Goal: Transaction & Acquisition: Purchase product/service

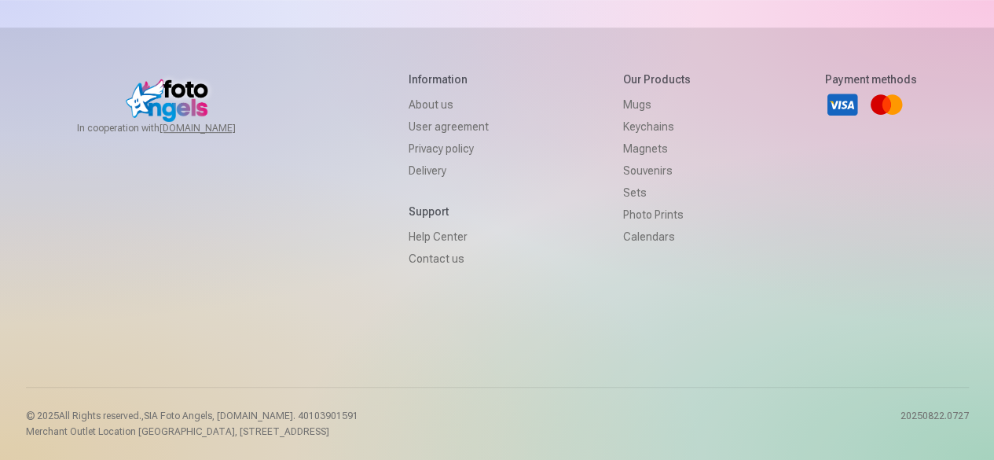
scroll to position [1336, 0]
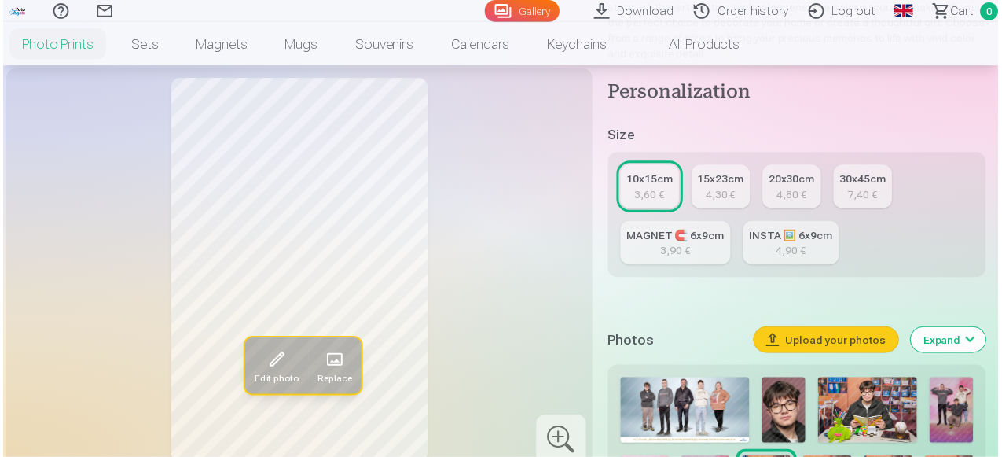
scroll to position [471, 0]
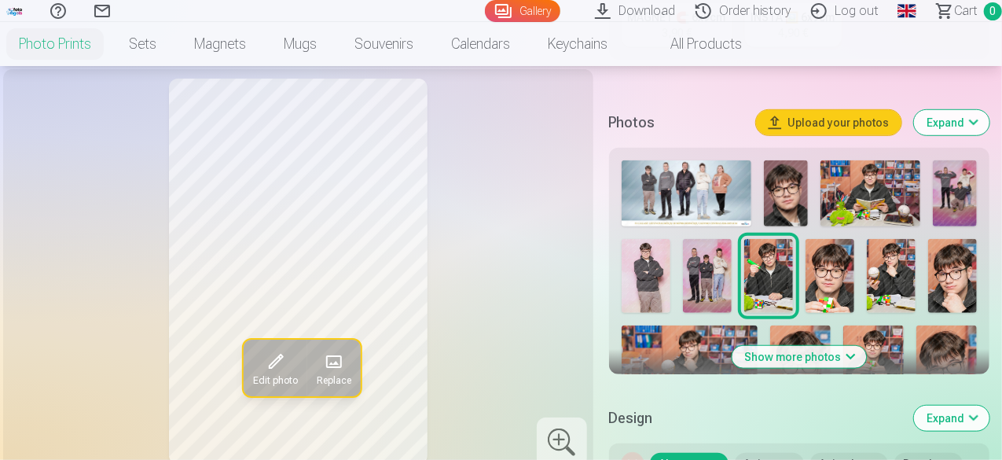
click at [683, 180] on img at bounding box center [687, 193] width 130 height 66
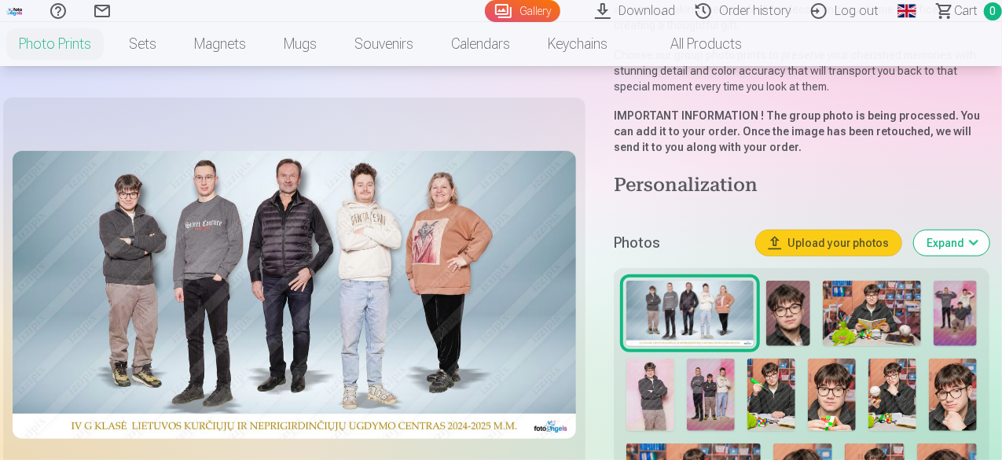
scroll to position [393, 0]
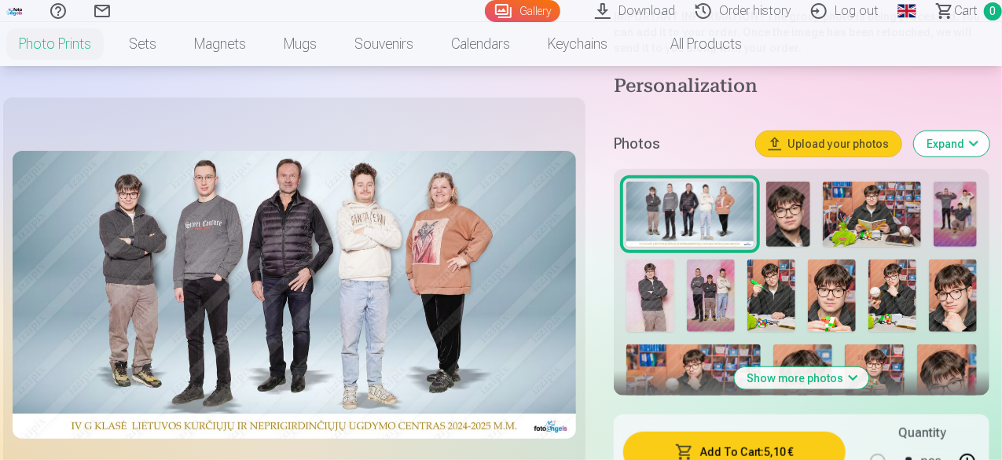
click at [792, 207] on img at bounding box center [787, 214] width 43 height 65
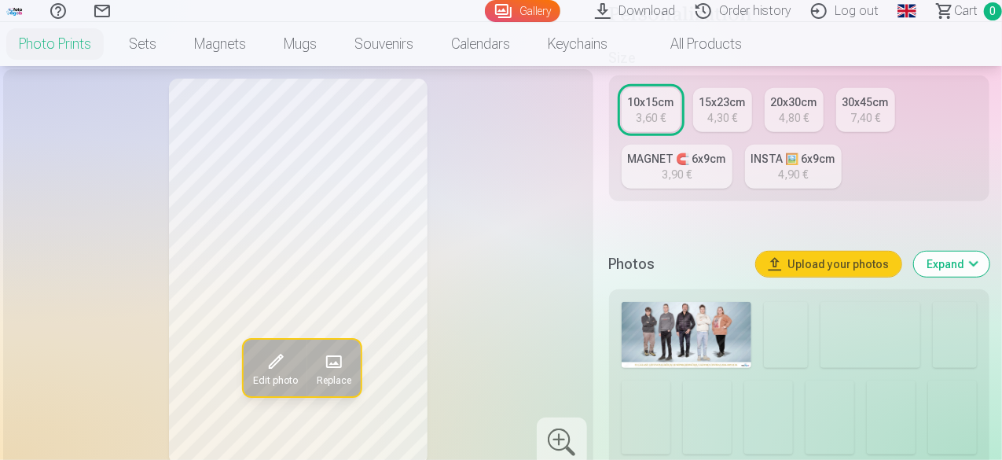
scroll to position [471, 0]
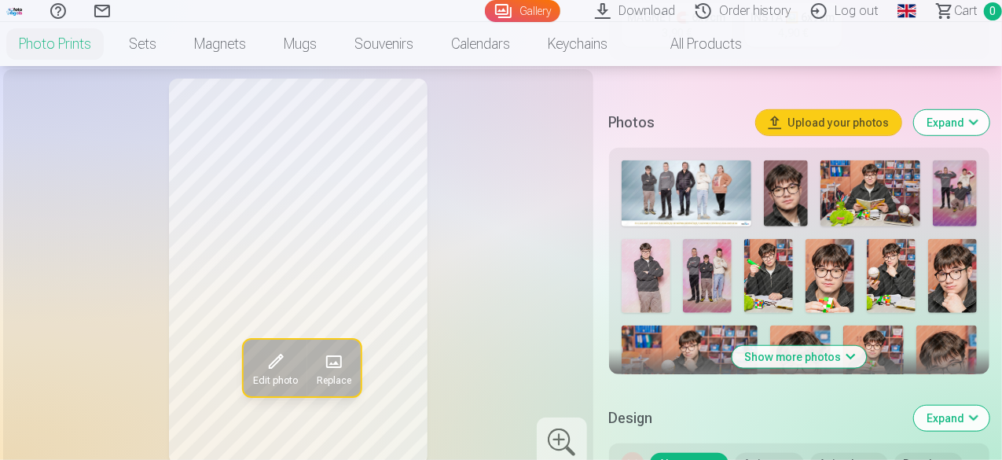
click at [906, 196] on img at bounding box center [870, 193] width 100 height 66
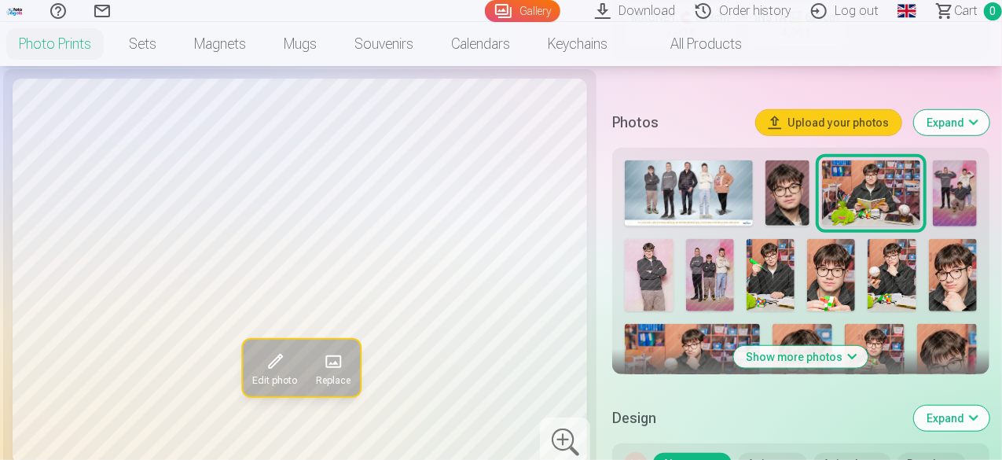
click at [977, 205] on img at bounding box center [955, 193] width 44 height 66
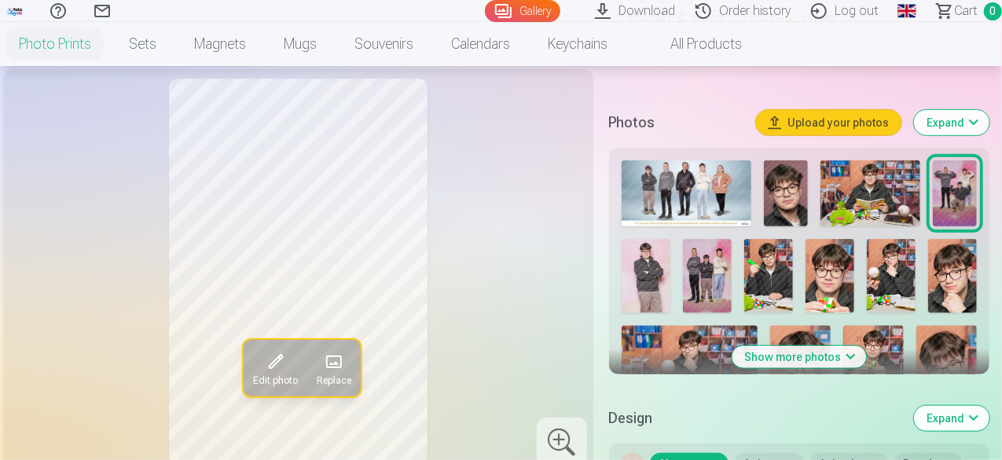
click at [651, 266] on img at bounding box center [646, 275] width 49 height 73
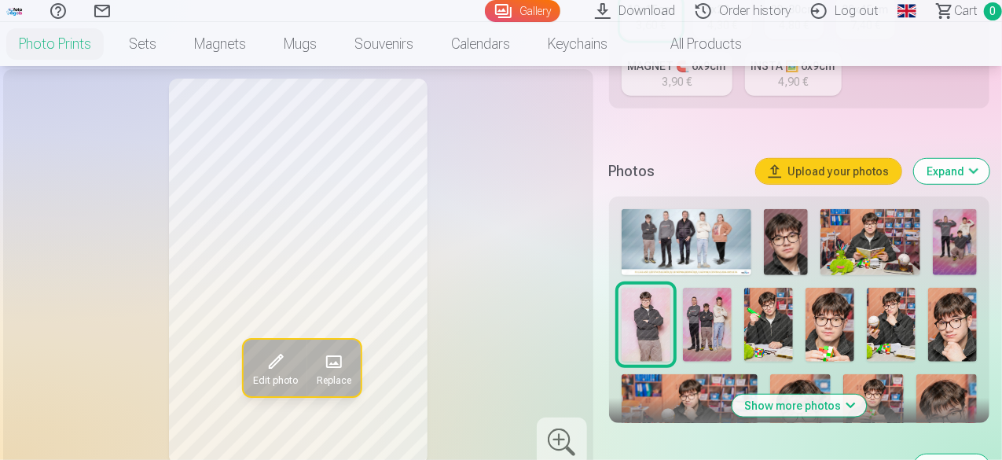
scroll to position [314, 0]
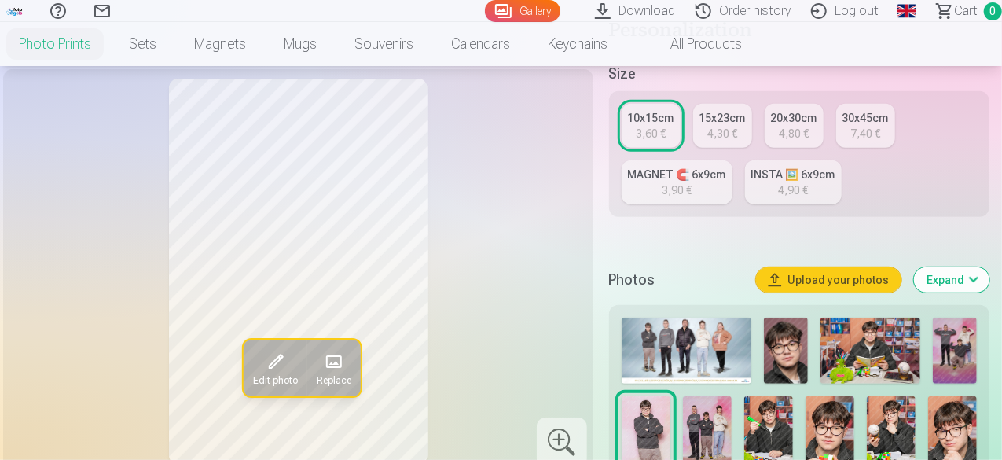
click at [649, 116] on div "10x15cm" at bounding box center [651, 118] width 46 height 16
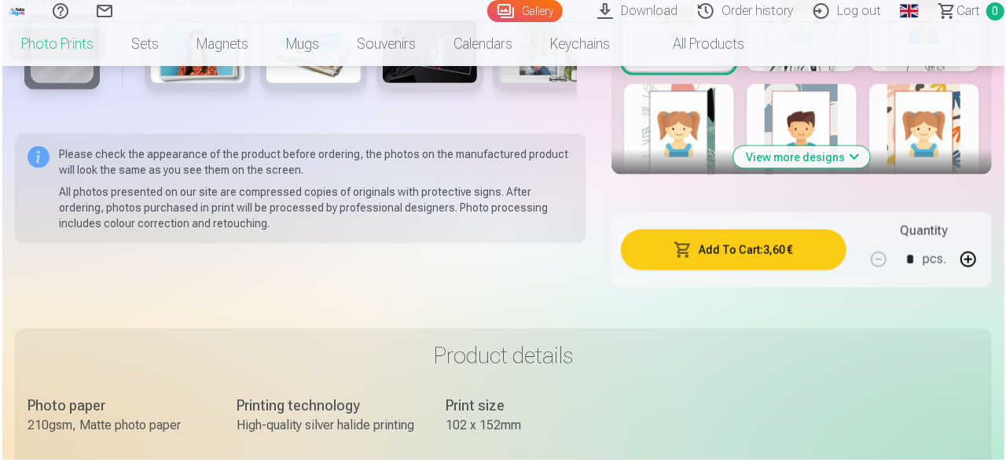
scroll to position [1100, 0]
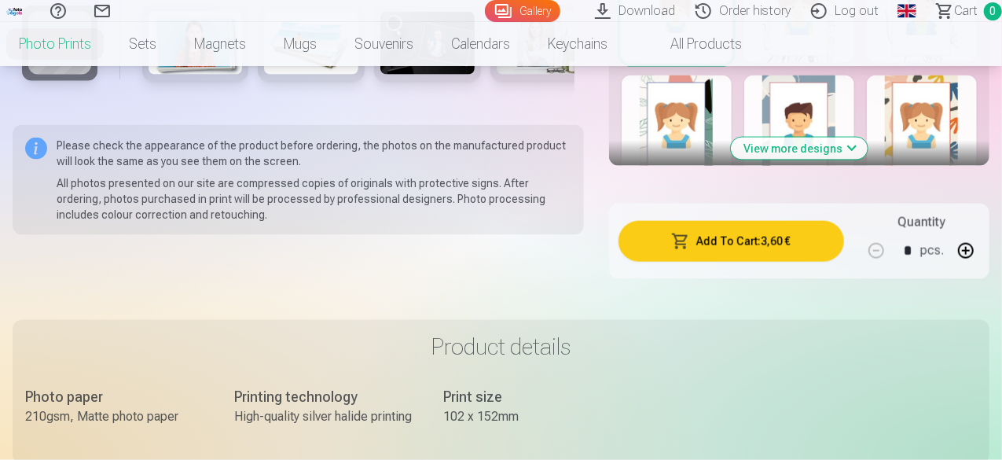
click at [759, 241] on button "Add To Cart : 3,60 €" at bounding box center [731, 241] width 226 height 41
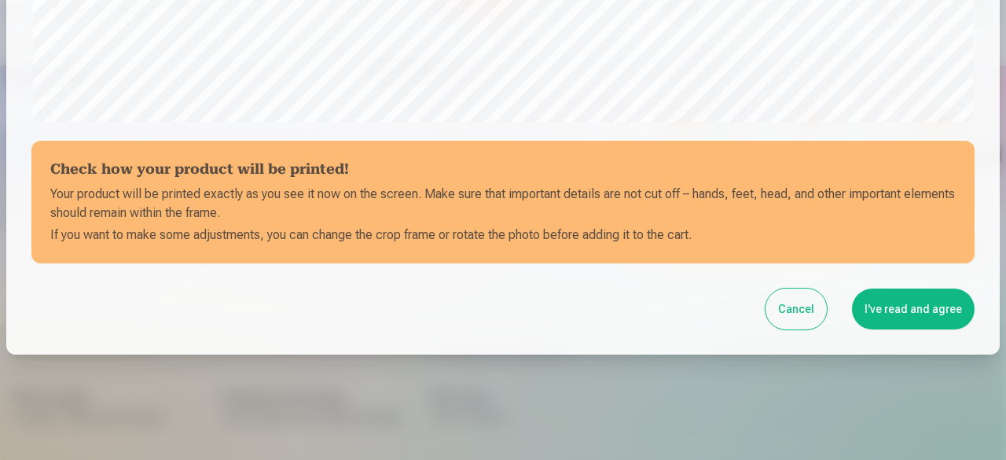
scroll to position [659, 0]
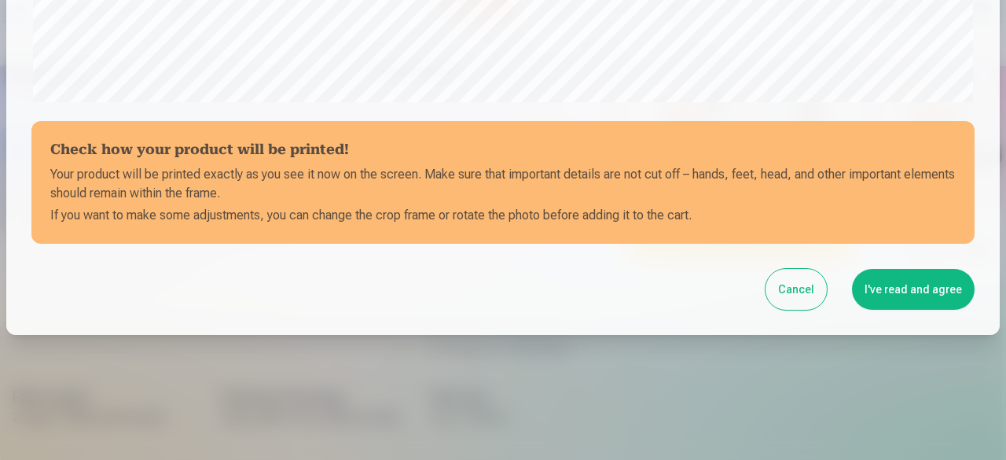
click at [904, 299] on button "I've read and agree" at bounding box center [913, 289] width 123 height 41
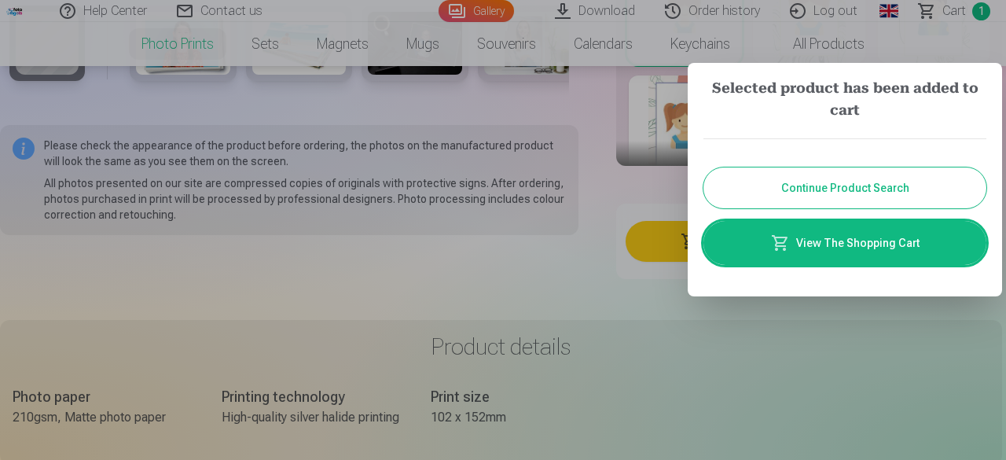
click at [816, 192] on button "Continue Product Search" at bounding box center [844, 187] width 283 height 41
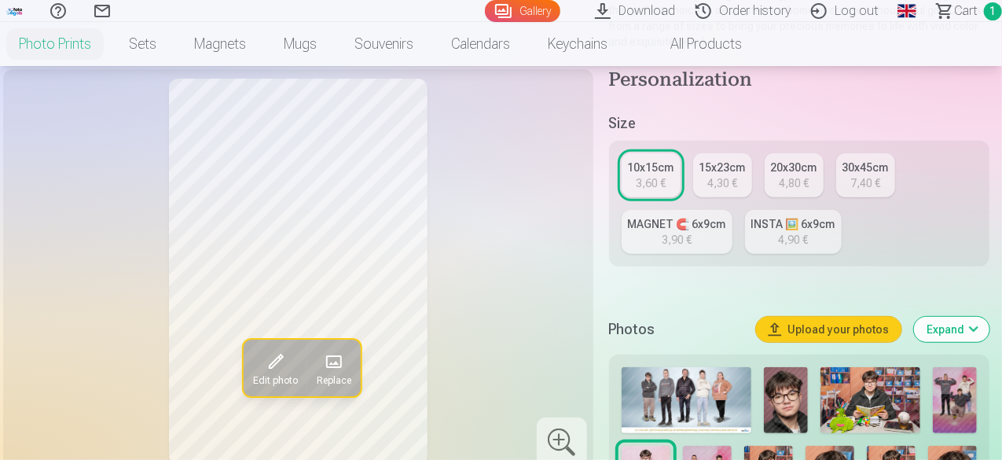
scroll to position [393, 0]
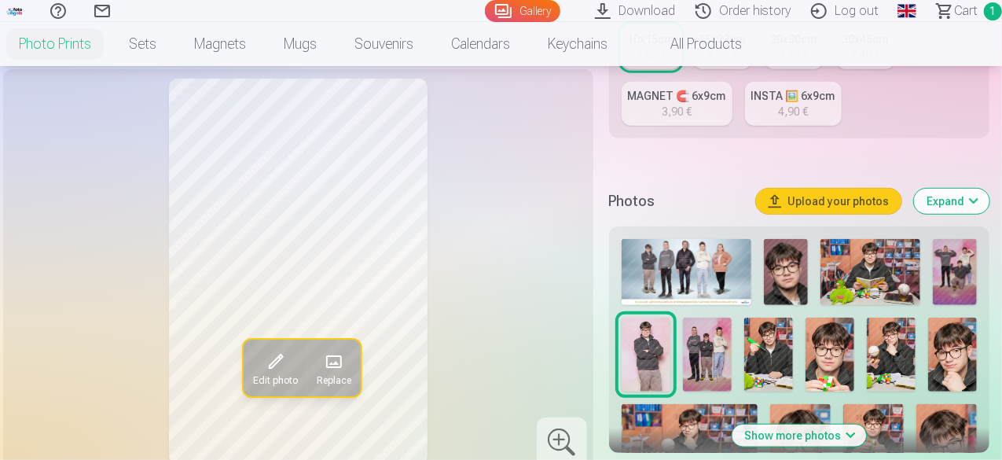
click at [682, 268] on img at bounding box center [687, 272] width 130 height 66
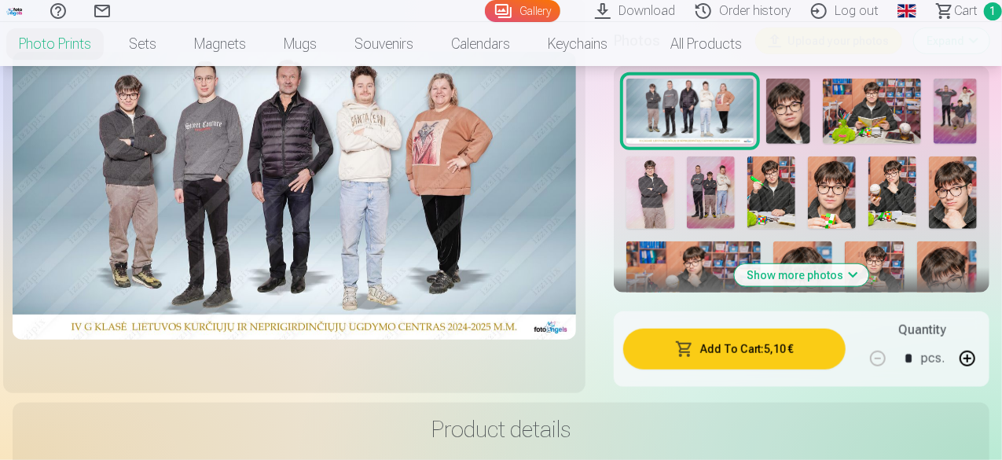
scroll to position [471, 0]
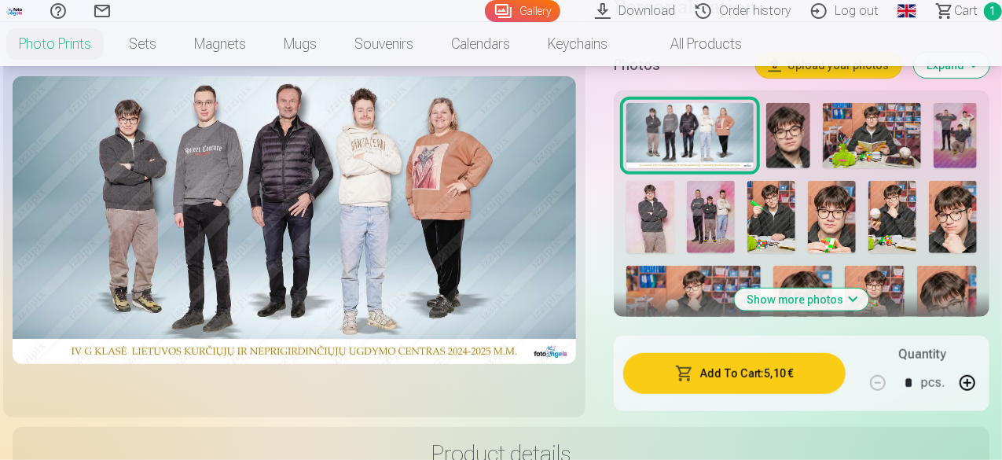
click at [721, 205] on img at bounding box center [711, 217] width 48 height 72
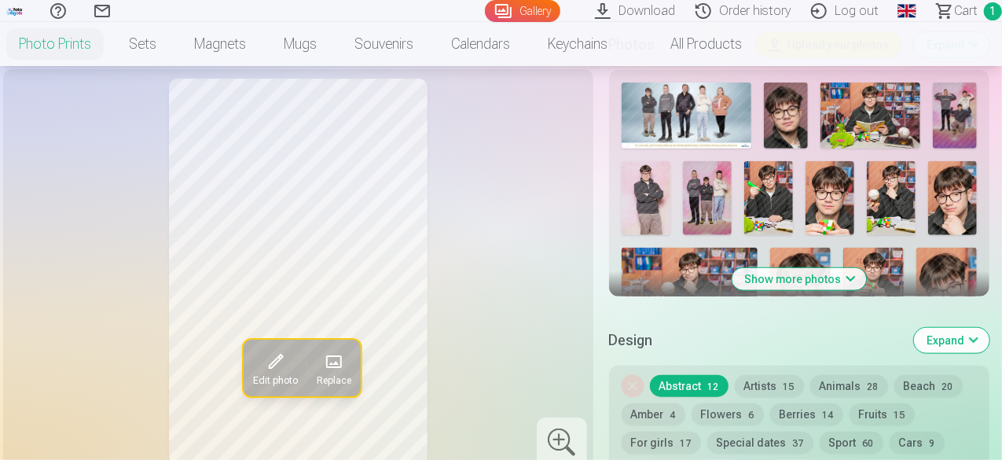
scroll to position [550, 0]
click at [827, 275] on button "Show more photos" at bounding box center [799, 278] width 134 height 22
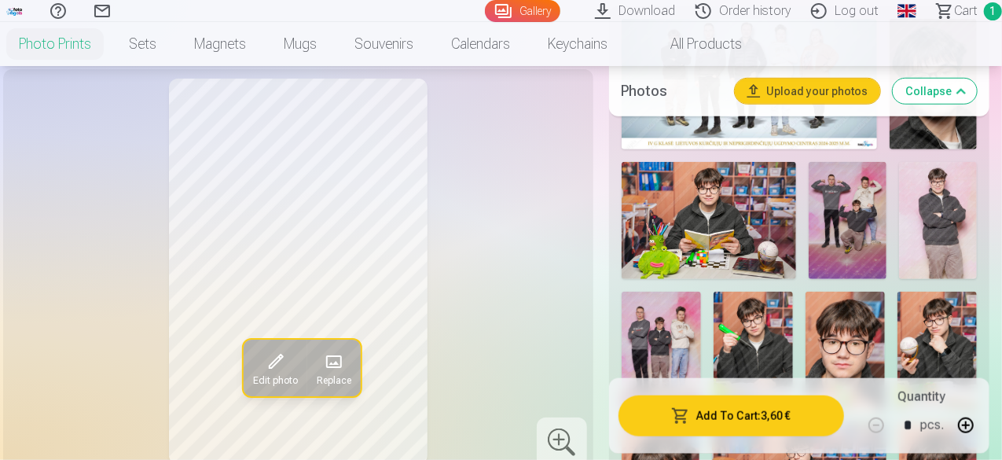
scroll to position [629, 0]
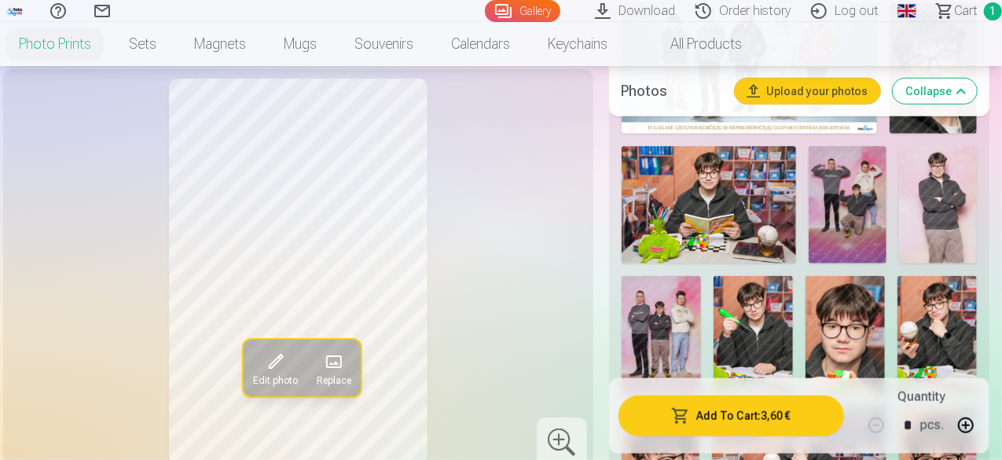
click at [966, 213] on img at bounding box center [938, 204] width 78 height 116
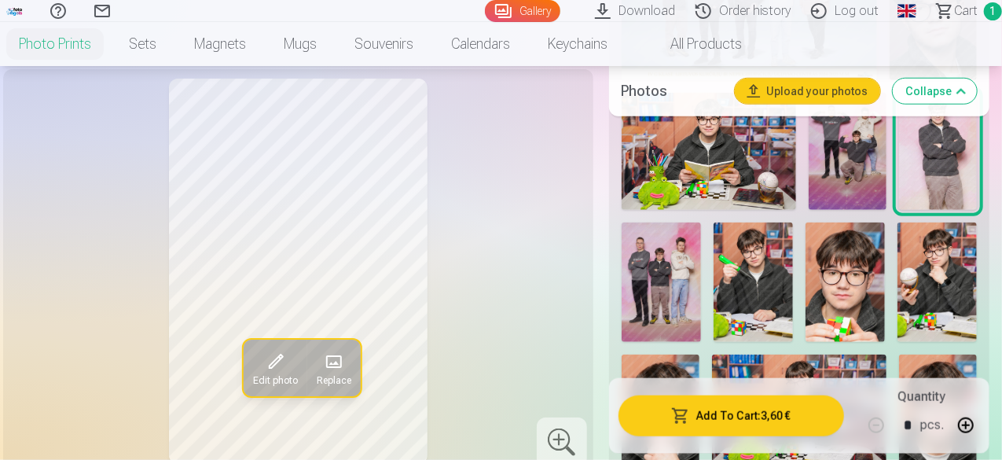
scroll to position [707, 0]
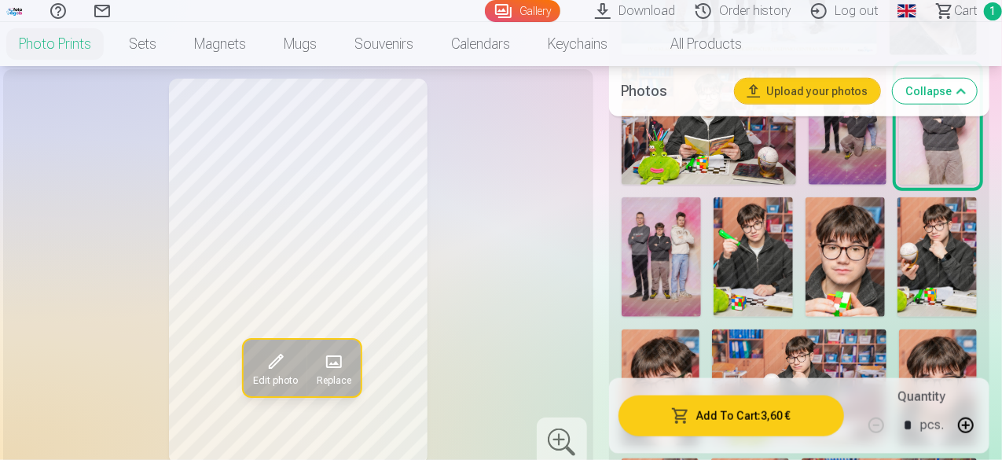
click at [680, 238] on img at bounding box center [661, 256] width 79 height 119
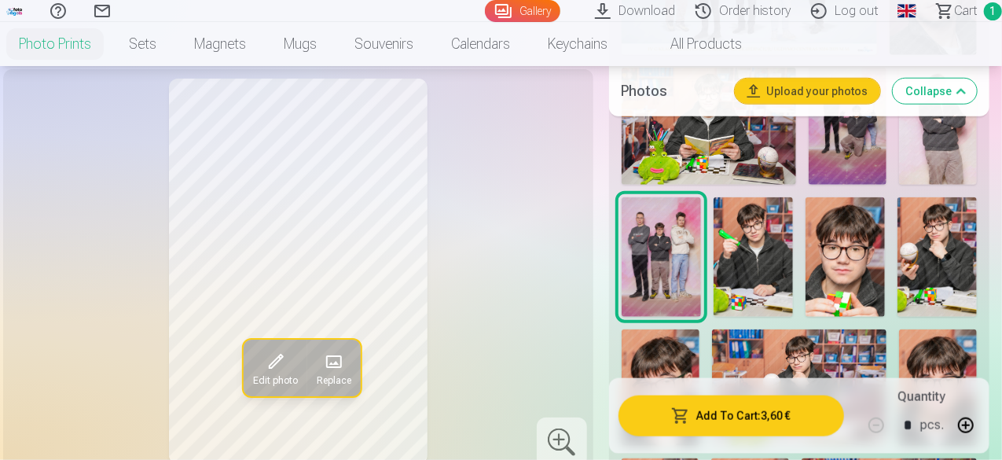
click at [768, 246] on img at bounding box center [752, 256] width 79 height 119
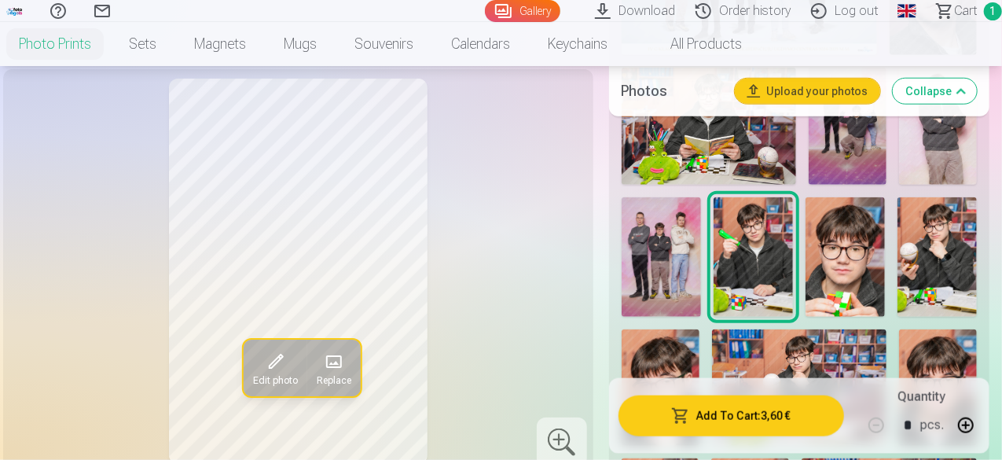
click at [860, 249] on img at bounding box center [844, 256] width 79 height 119
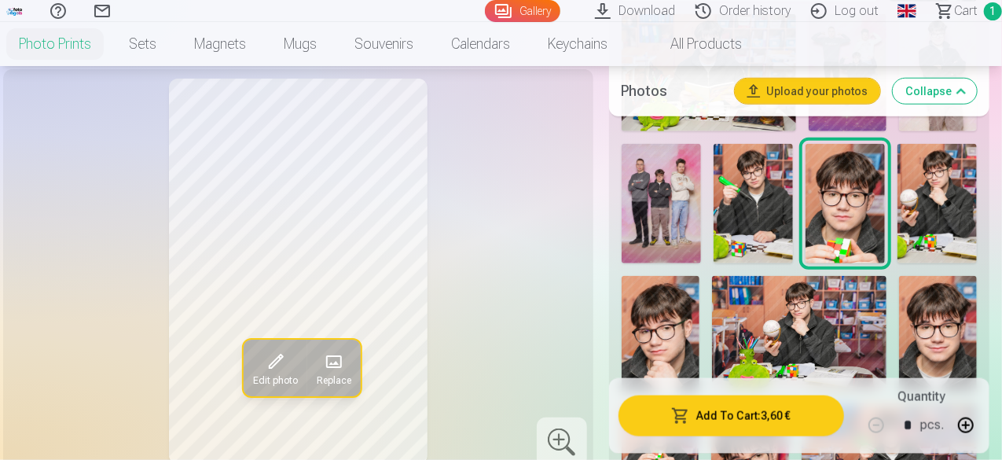
scroll to position [786, 0]
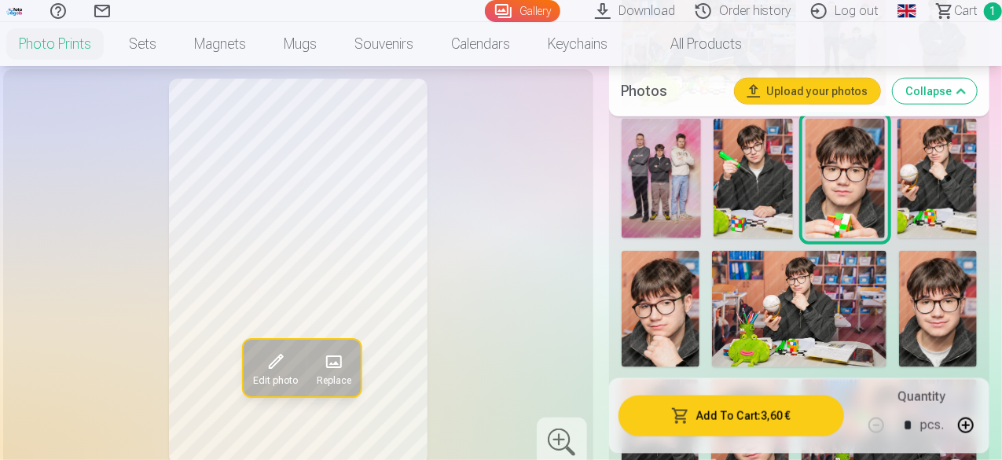
click at [934, 188] on img at bounding box center [936, 178] width 79 height 119
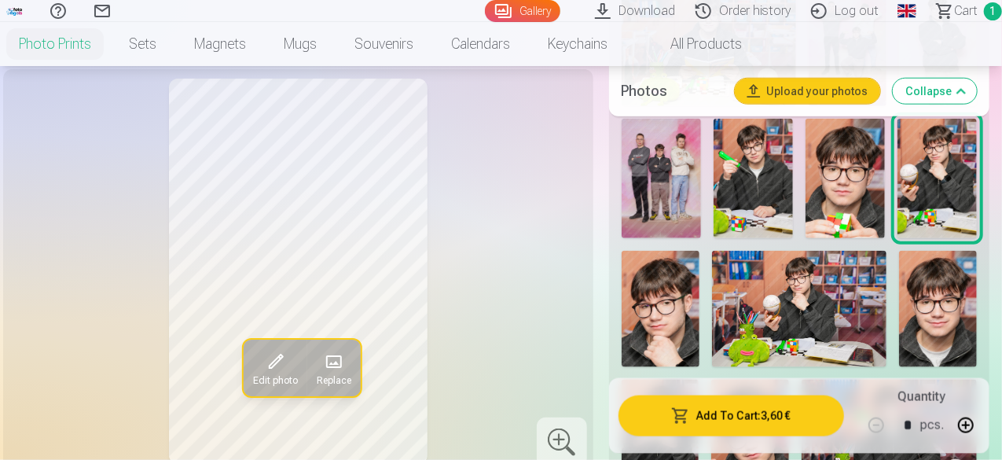
click at [685, 315] on img at bounding box center [661, 309] width 78 height 116
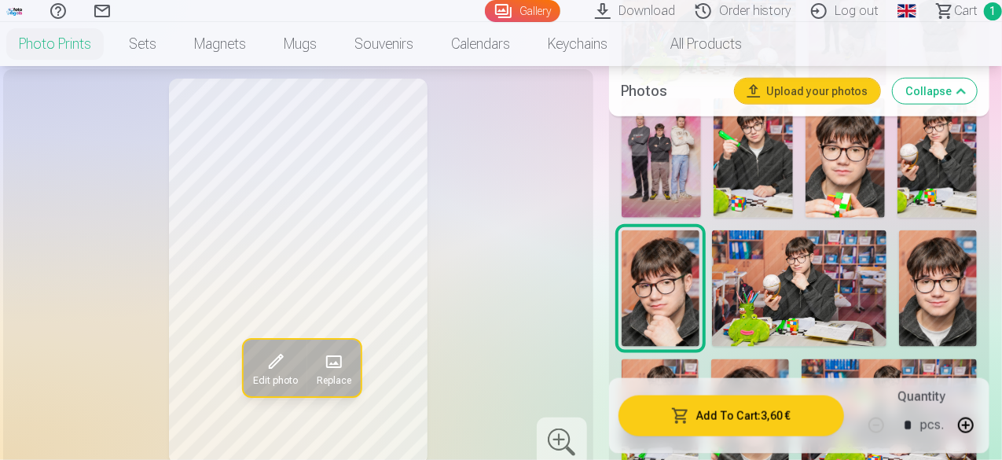
scroll to position [864, 0]
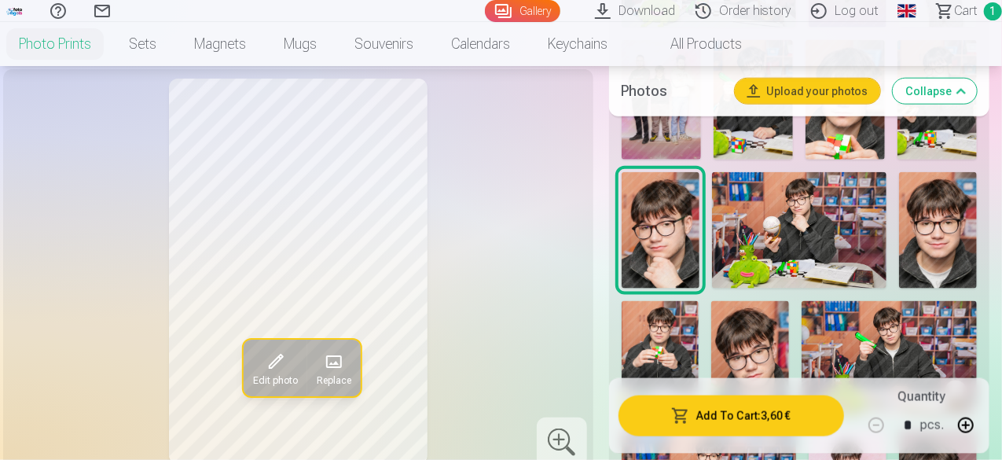
click at [977, 236] on img at bounding box center [938, 230] width 78 height 116
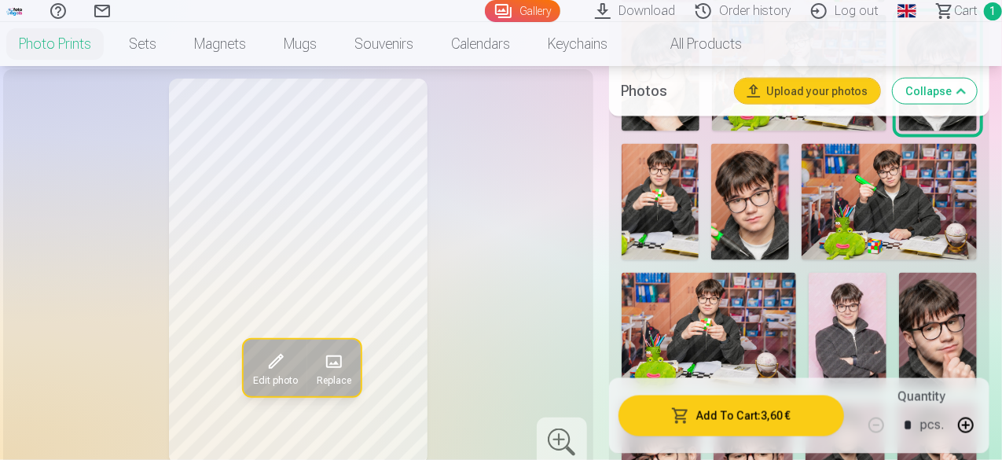
scroll to position [1100, 0]
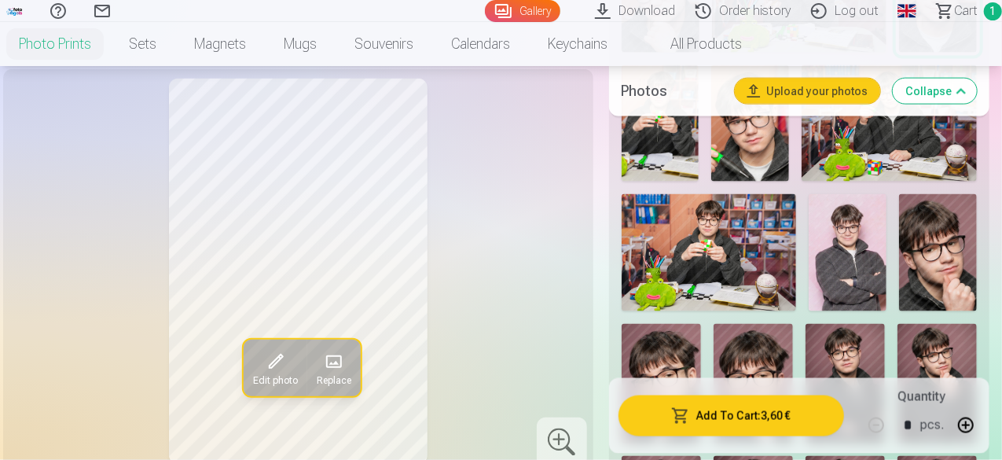
click at [740, 266] on img at bounding box center [709, 252] width 175 height 116
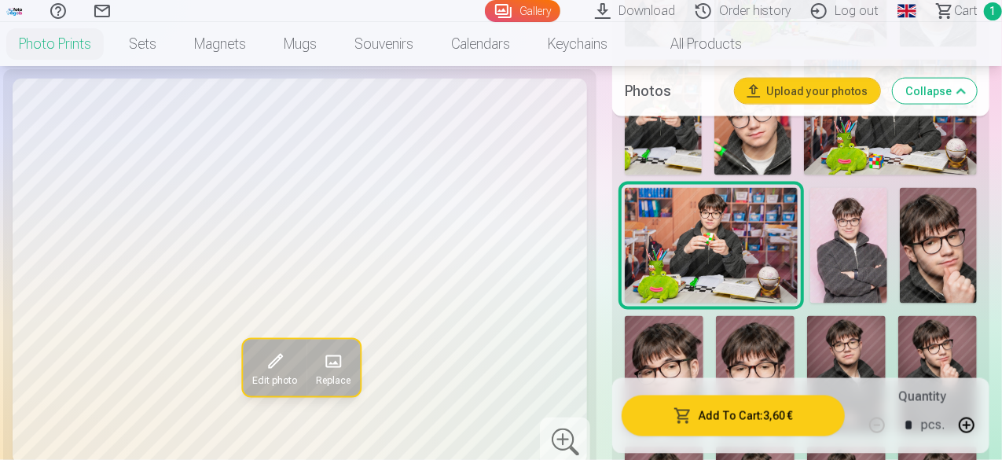
click at [856, 255] on img at bounding box center [848, 246] width 77 height 116
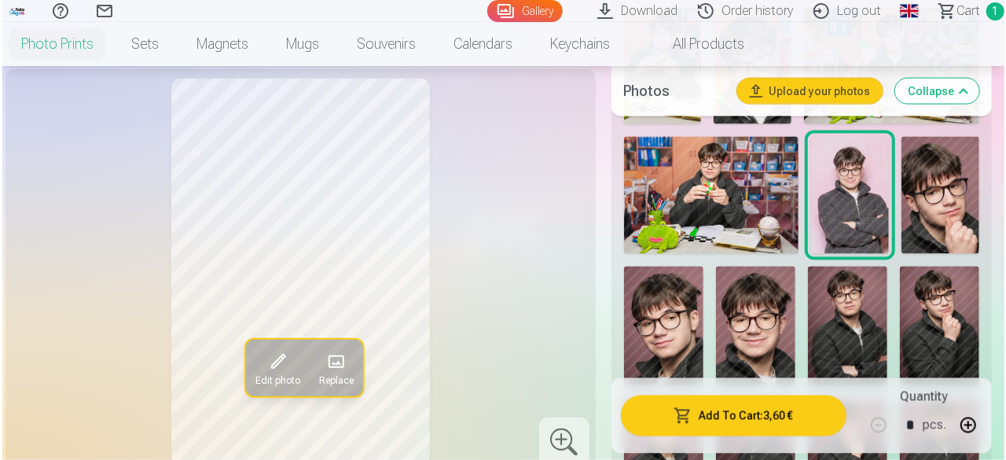
scroll to position [1257, 0]
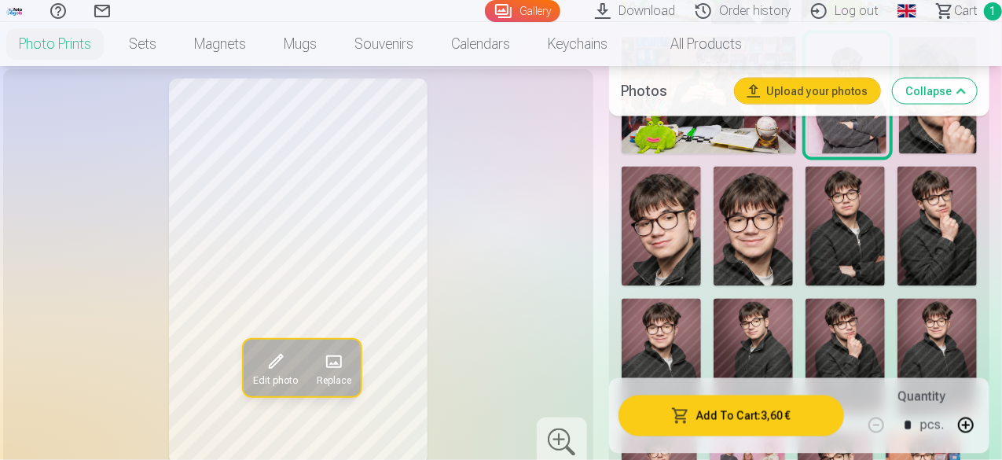
click at [860, 246] on img at bounding box center [844, 226] width 79 height 119
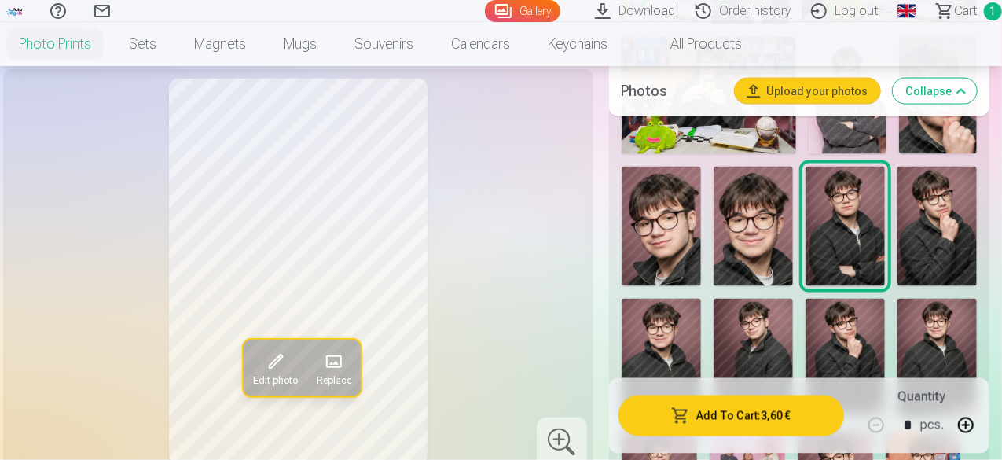
click at [780, 416] on button "Add To Cart : 3,60 €" at bounding box center [731, 415] width 226 height 41
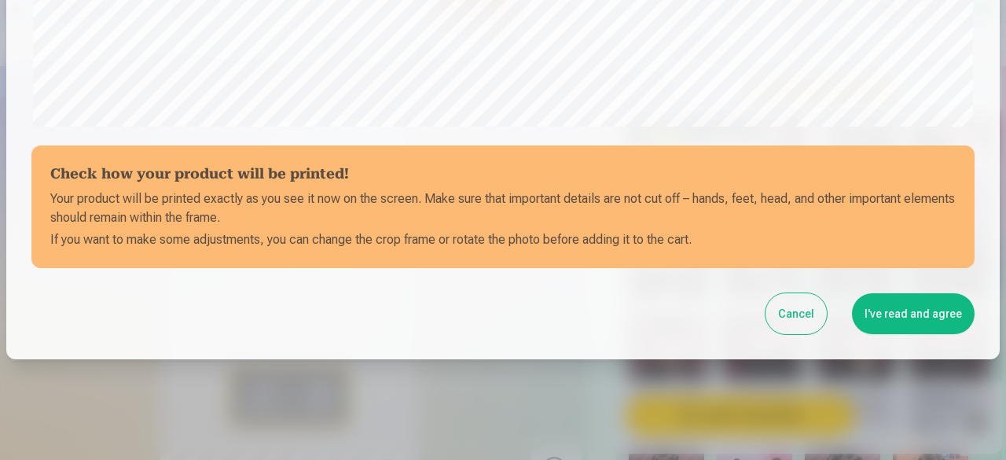
scroll to position [659, 0]
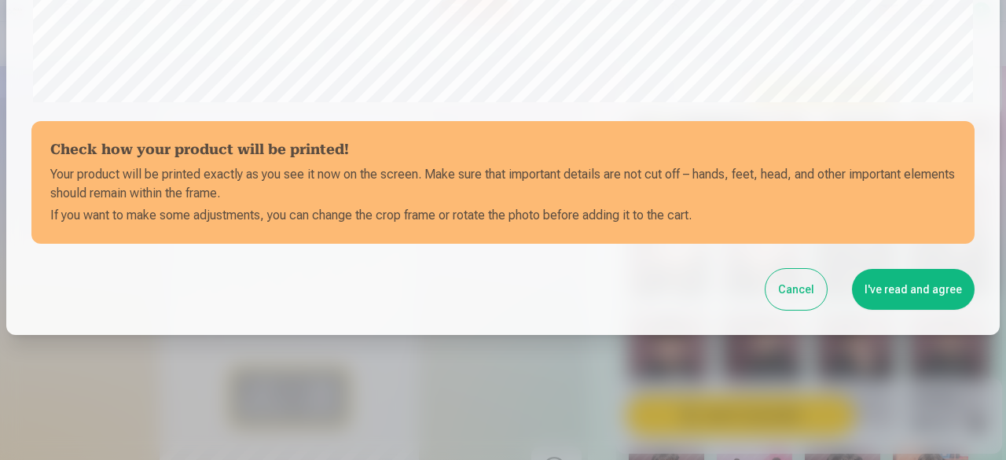
click at [924, 292] on button "I've read and agree" at bounding box center [913, 289] width 123 height 41
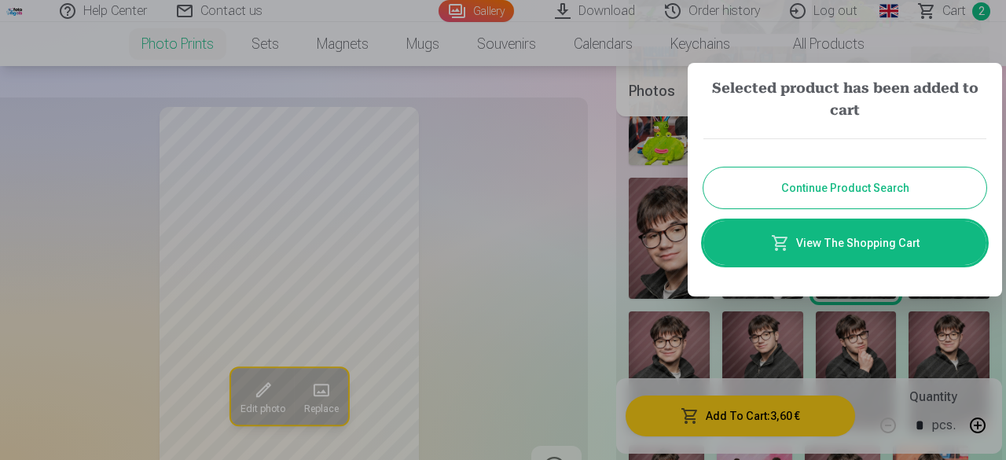
click at [849, 193] on button "Continue Product Search" at bounding box center [844, 187] width 283 height 41
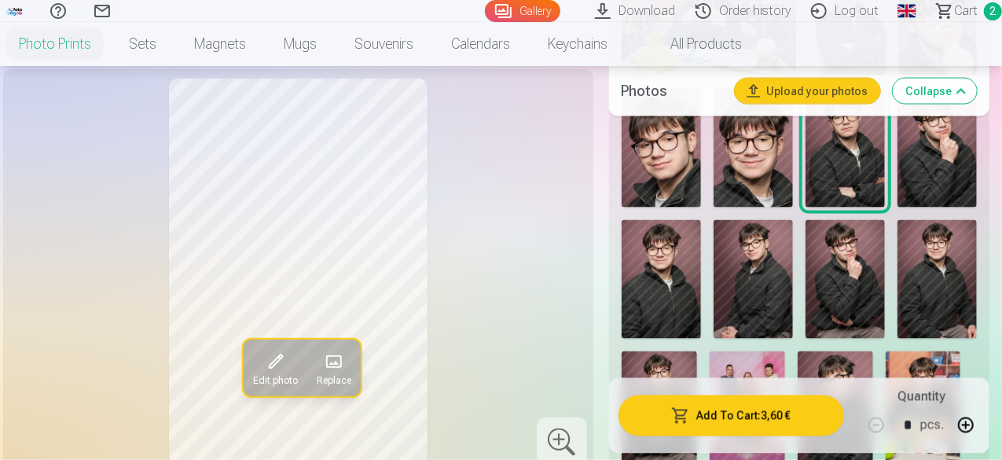
scroll to position [1493, 0]
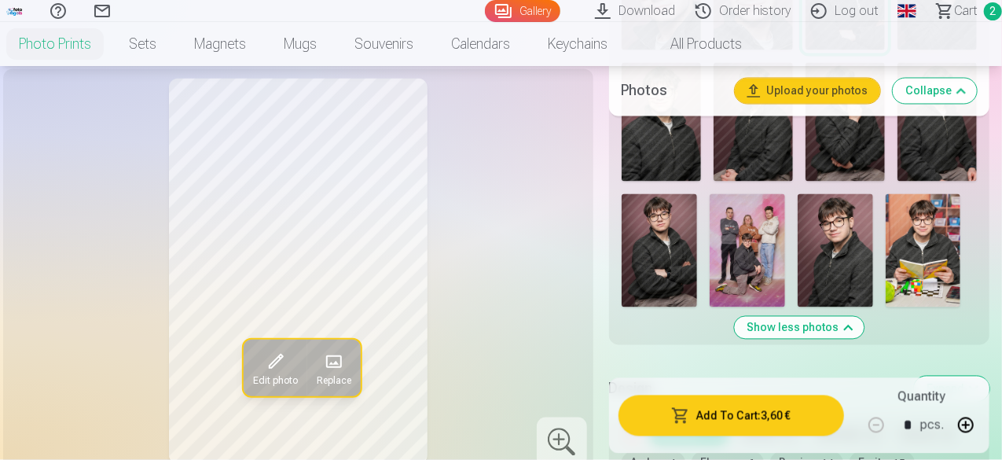
click at [673, 268] on img at bounding box center [659, 250] width 75 height 113
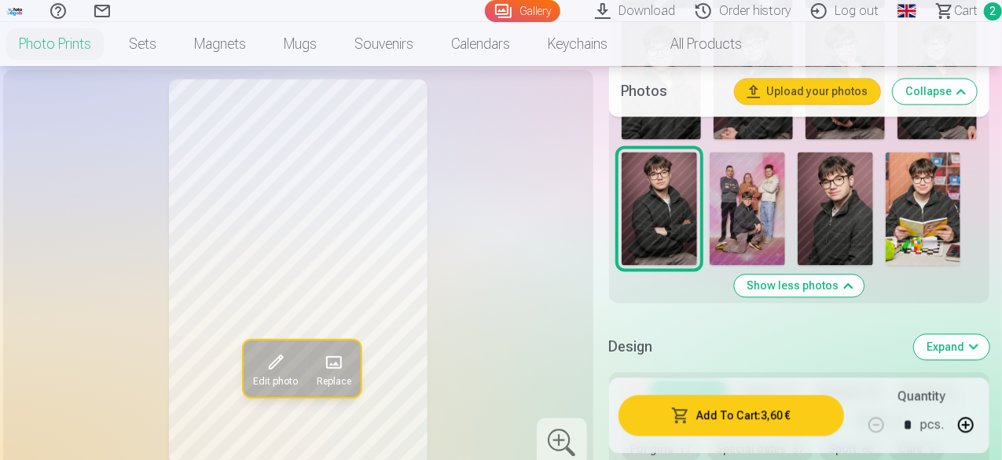
scroll to position [1571, 0]
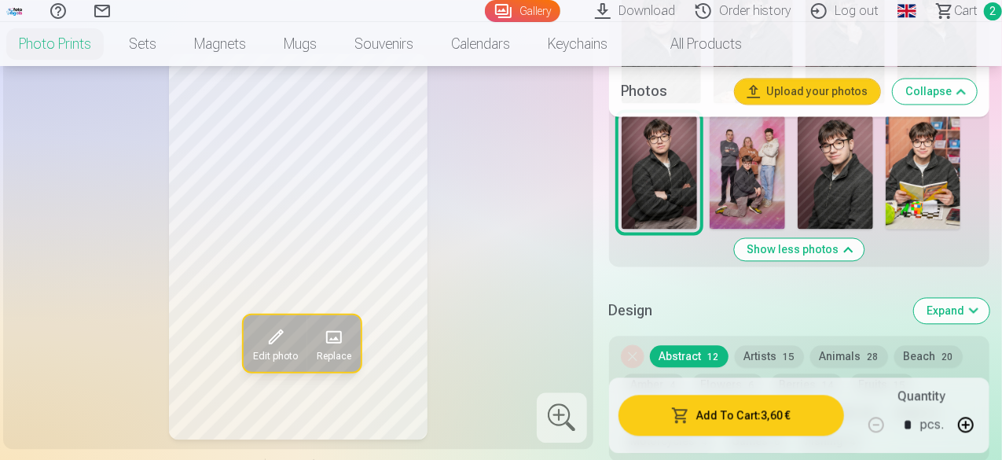
click at [764, 197] on img at bounding box center [747, 172] width 75 height 113
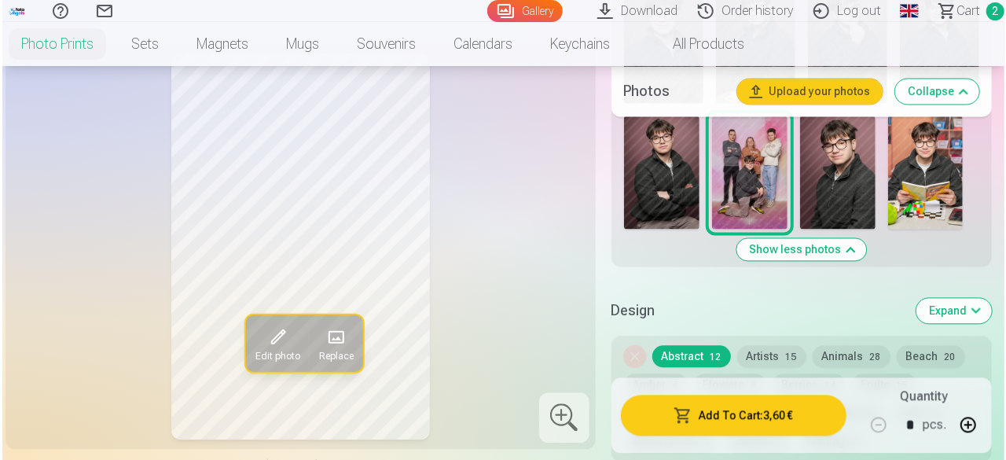
scroll to position [1650, 0]
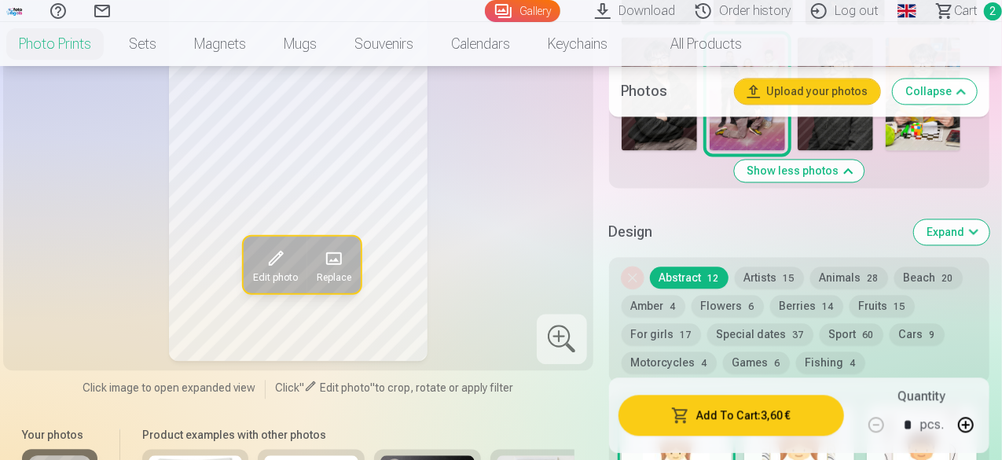
click at [768, 415] on button "Add To Cart : 3,60 €" at bounding box center [731, 415] width 226 height 41
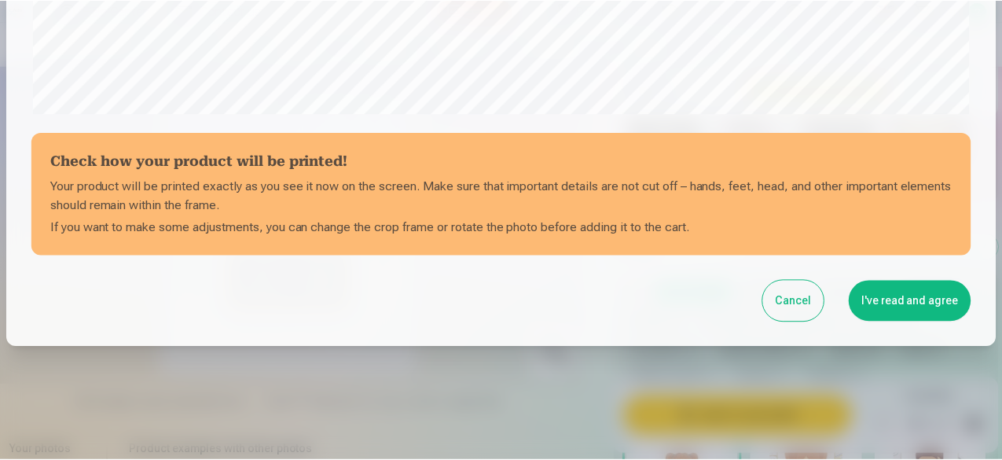
scroll to position [659, 0]
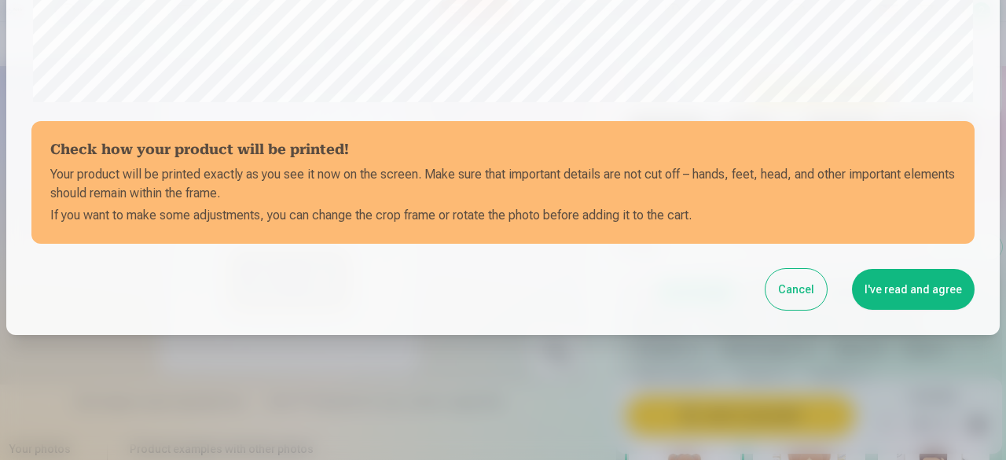
click at [907, 285] on button "I've read and agree" at bounding box center [913, 289] width 123 height 41
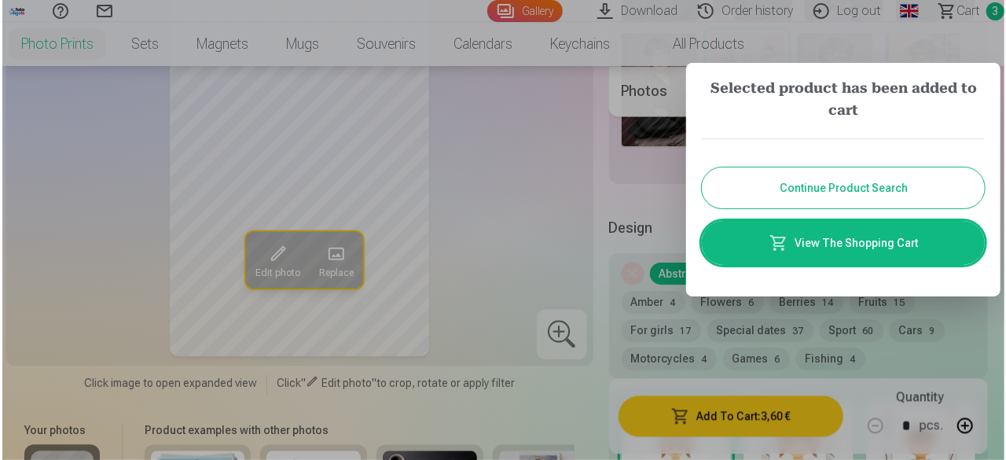
scroll to position [0, 0]
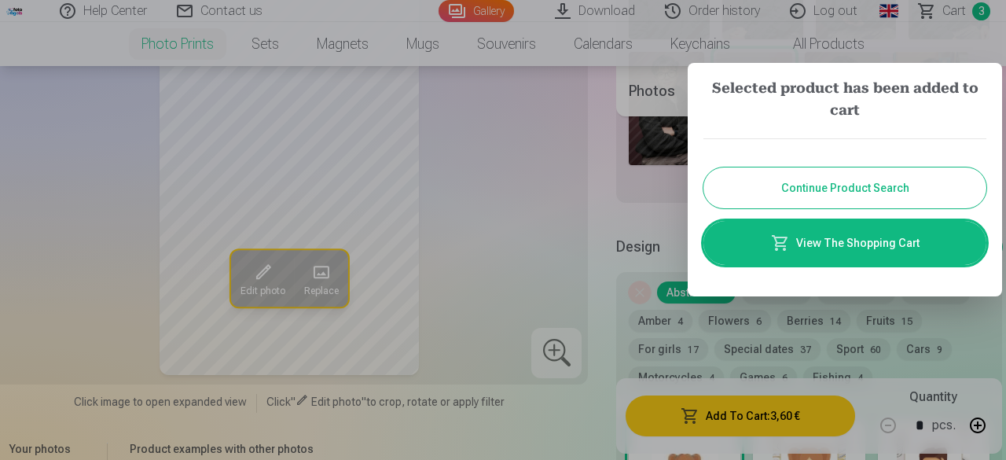
click at [819, 248] on link "View The Shopping Cart" at bounding box center [844, 243] width 283 height 44
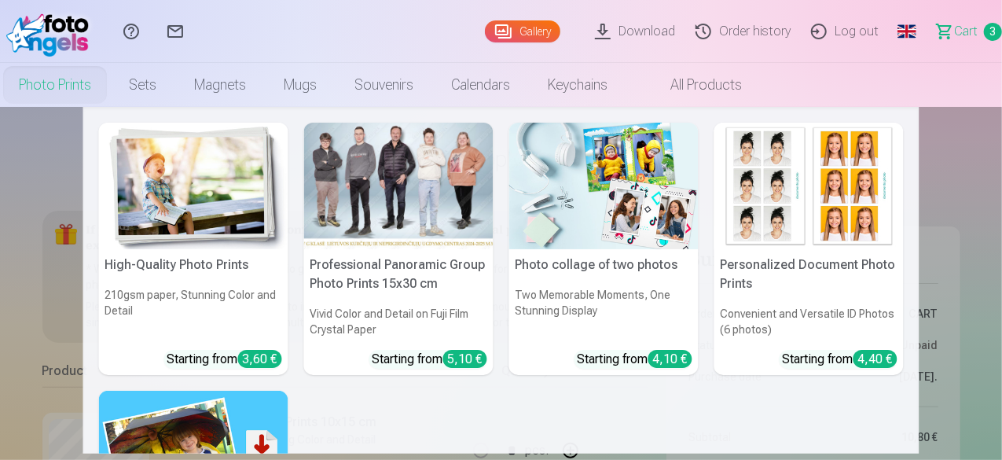
click at [110, 79] on link "Photo prints" at bounding box center [55, 85] width 110 height 44
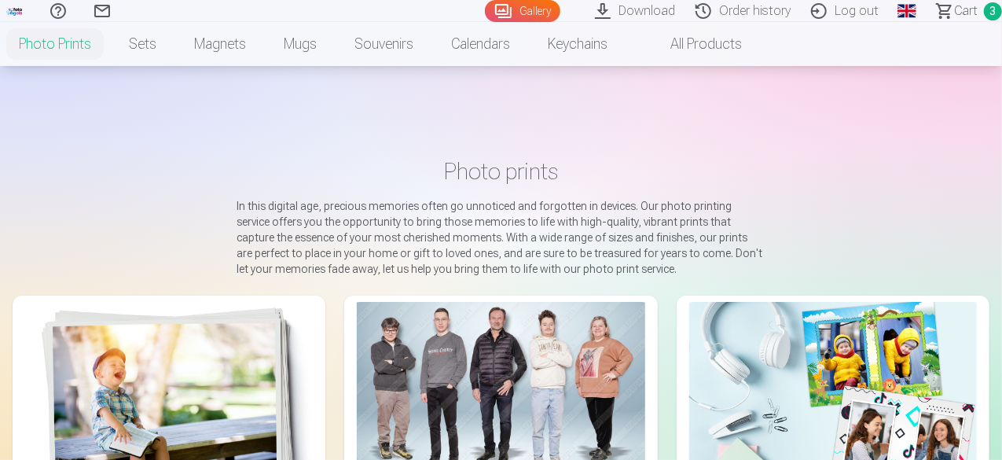
scroll to position [236, 0]
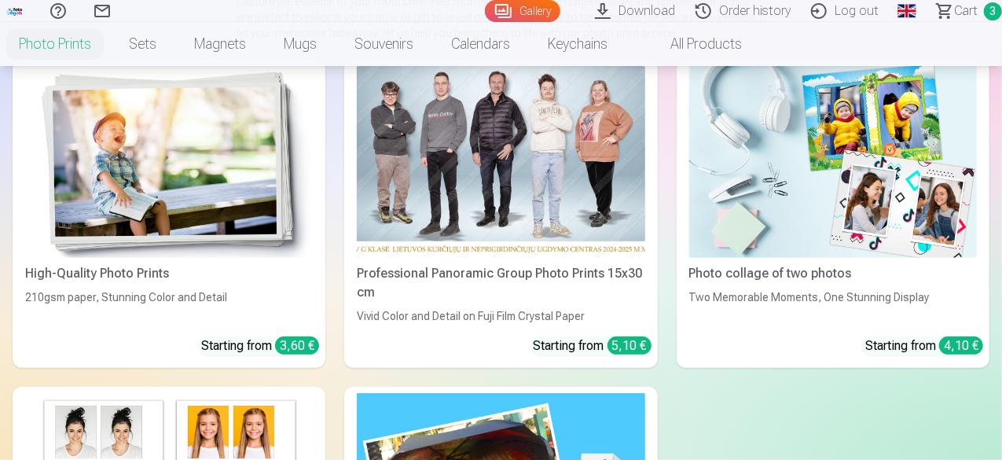
click at [152, 156] on img at bounding box center [169, 162] width 288 height 192
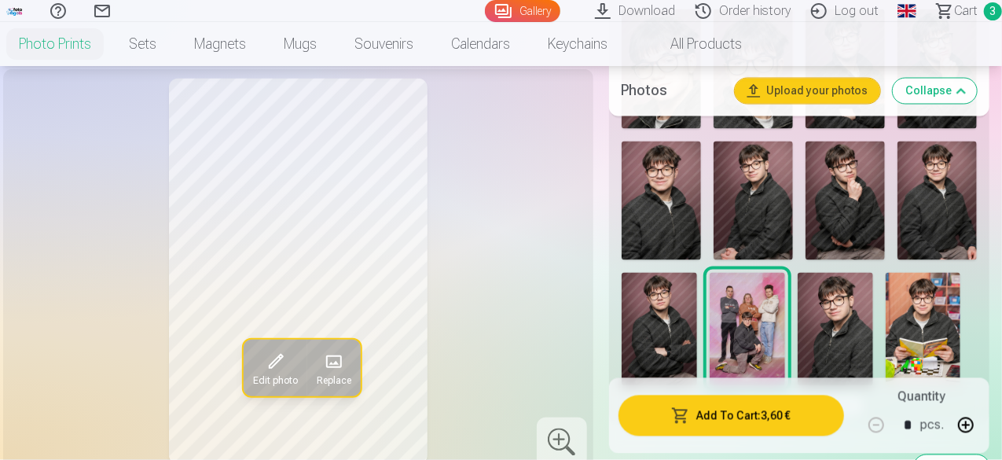
scroll to position [1493, 0]
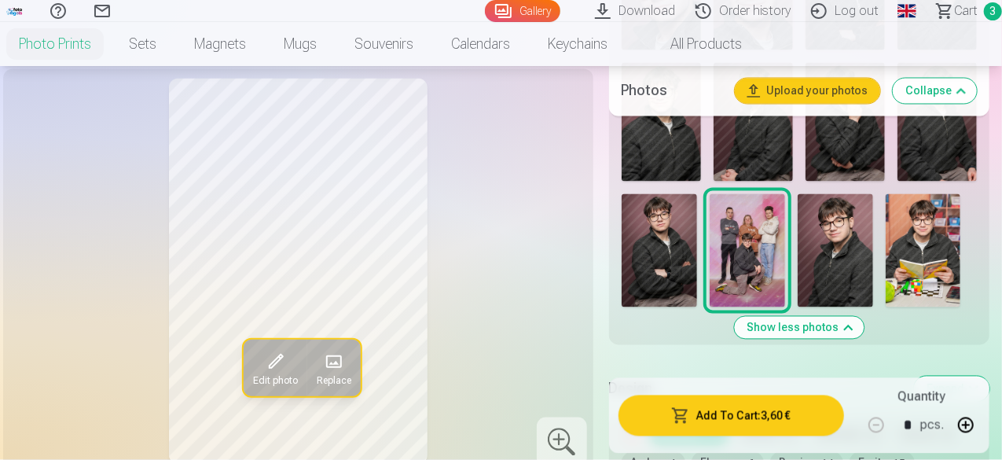
click at [939, 249] on img at bounding box center [923, 250] width 75 height 113
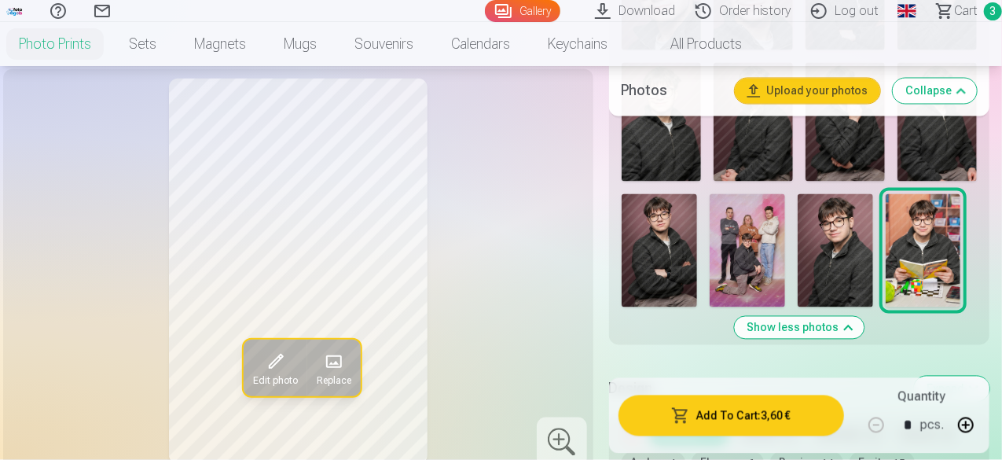
click at [834, 257] on img at bounding box center [835, 250] width 75 height 113
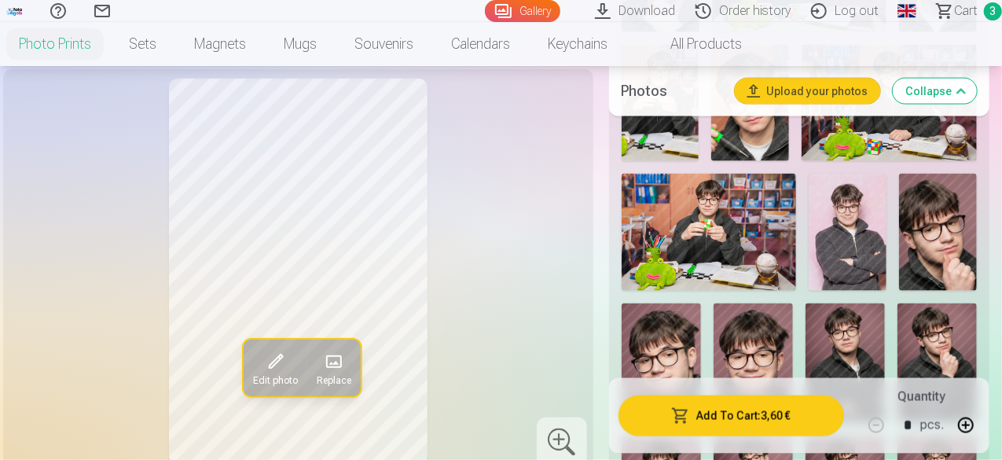
scroll to position [1100, 0]
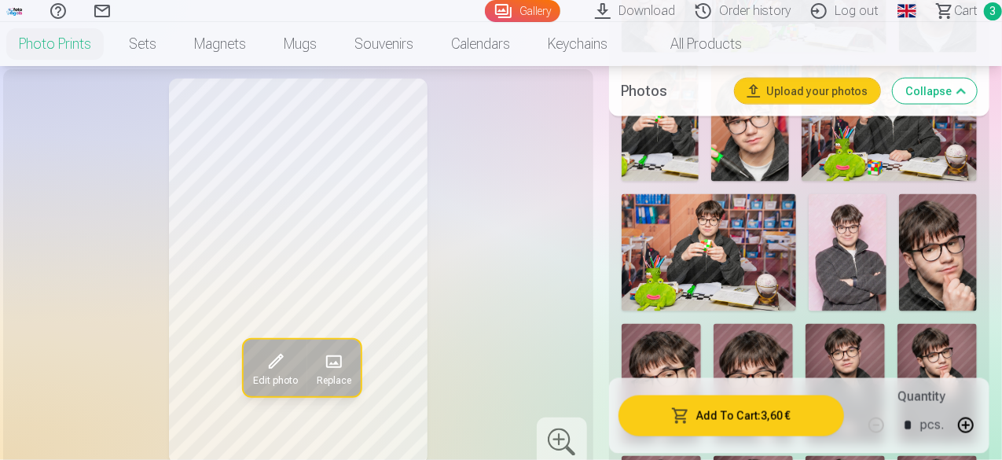
click at [861, 249] on img at bounding box center [848, 252] width 78 height 116
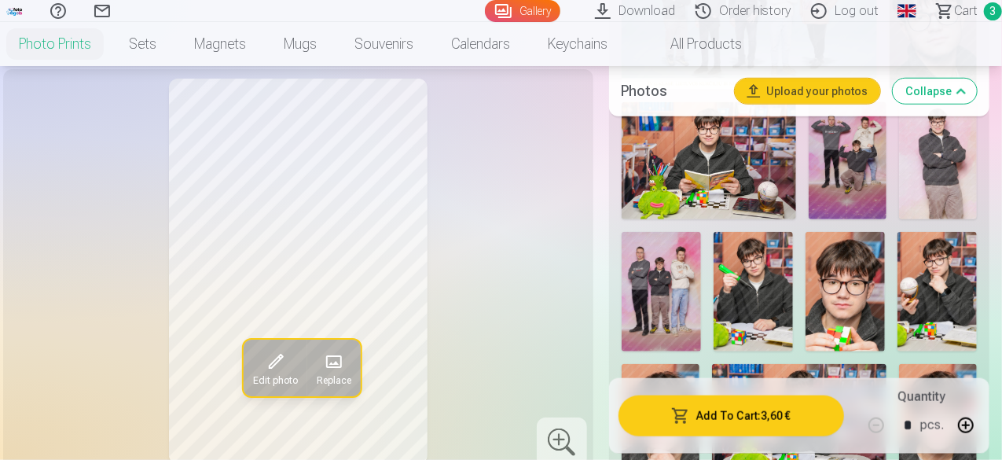
scroll to position [550, 0]
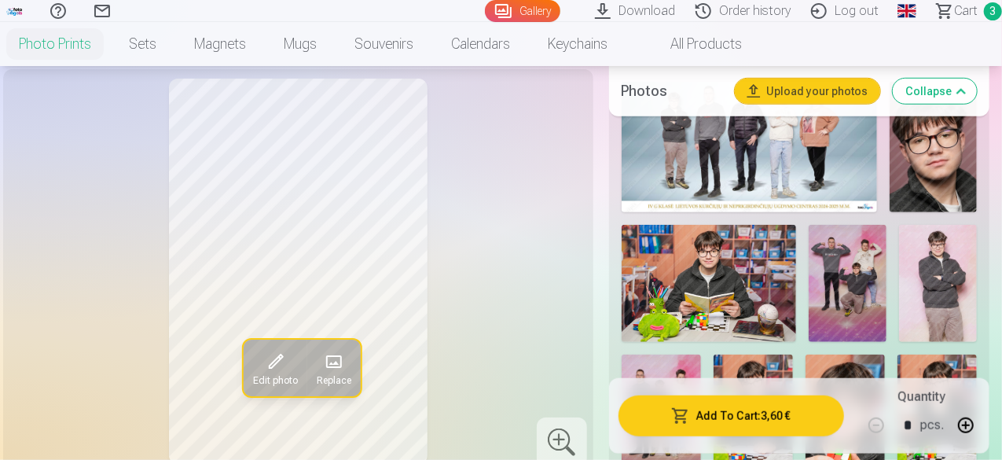
click at [739, 280] on img at bounding box center [709, 283] width 175 height 116
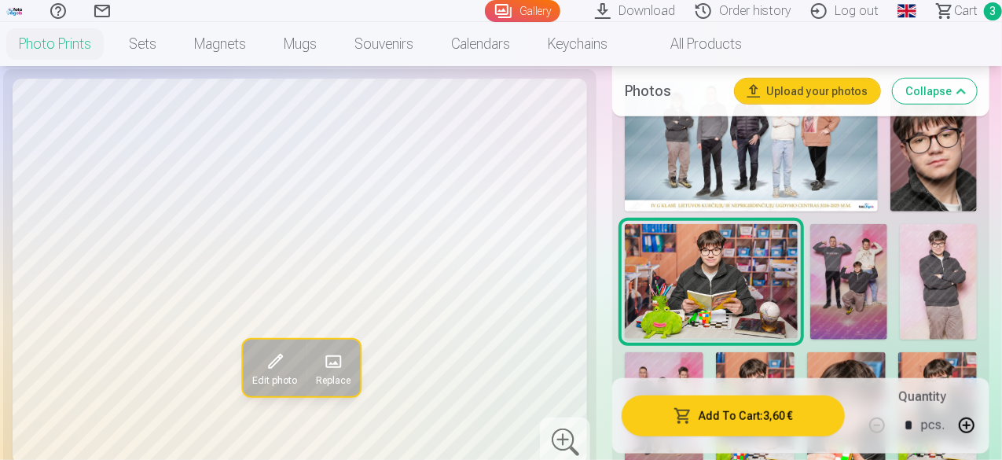
click at [873, 286] on img at bounding box center [848, 282] width 77 height 116
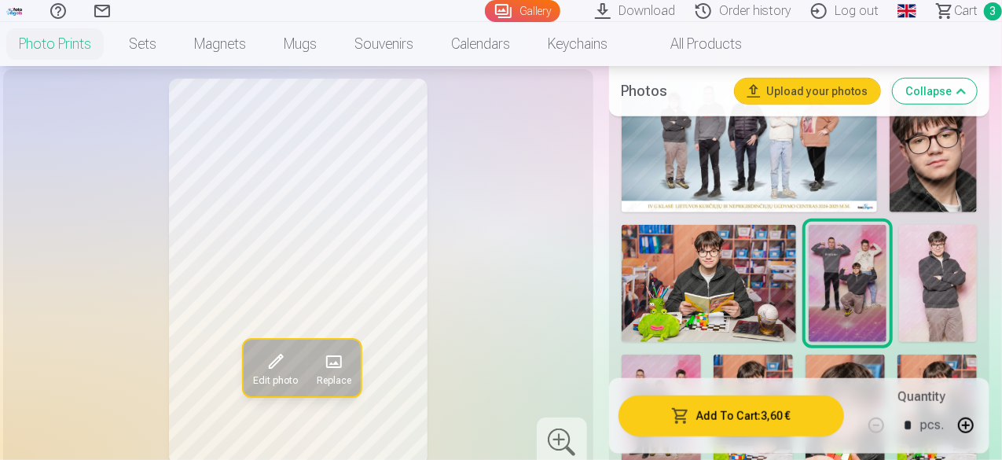
click at [733, 167] on img at bounding box center [749, 147] width 255 height 130
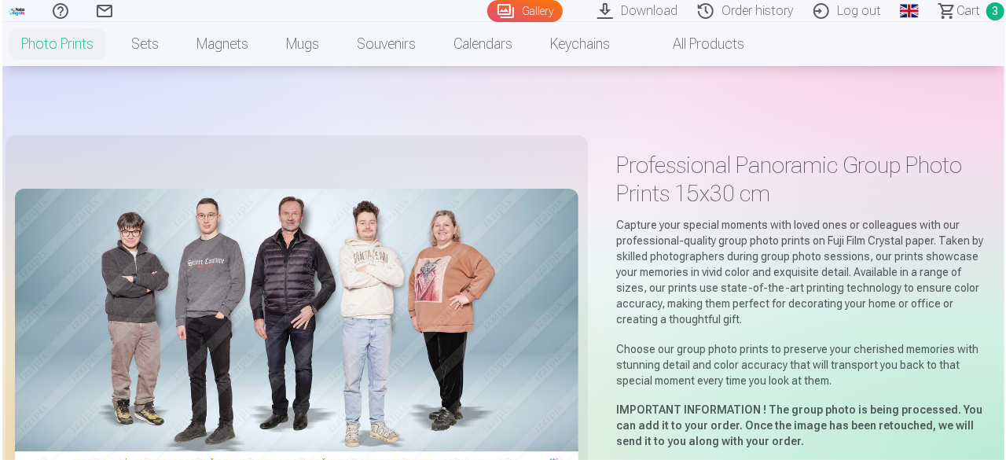
scroll to position [393, 0]
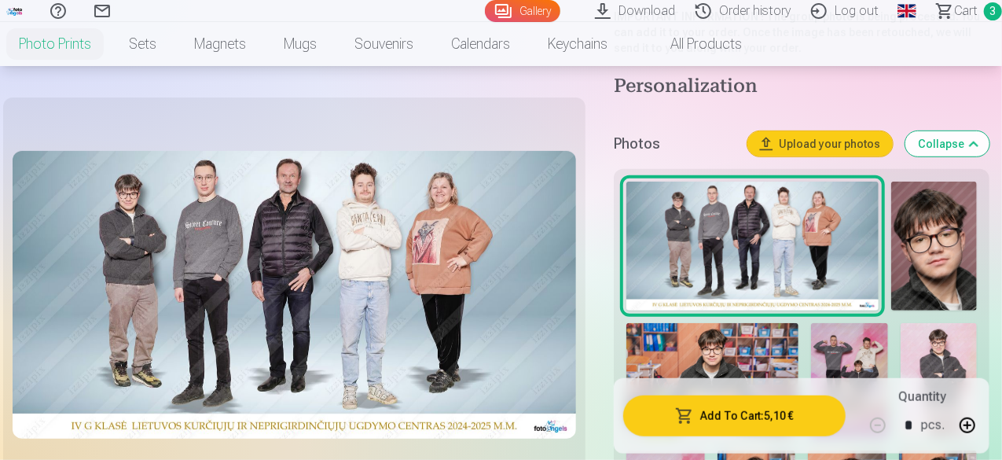
click at [775, 418] on button "Add To Cart : 5,10 €" at bounding box center [734, 415] width 222 height 41
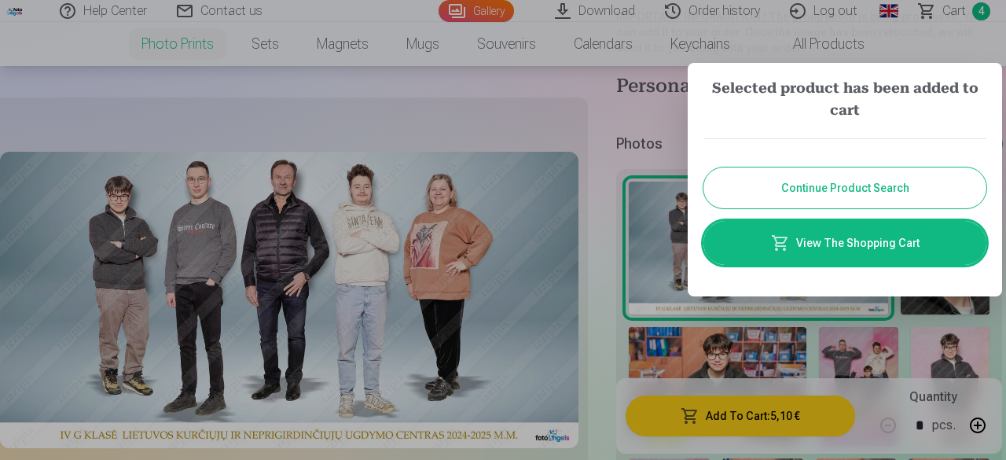
click at [864, 243] on link "View The Shopping Cart" at bounding box center [844, 243] width 283 height 44
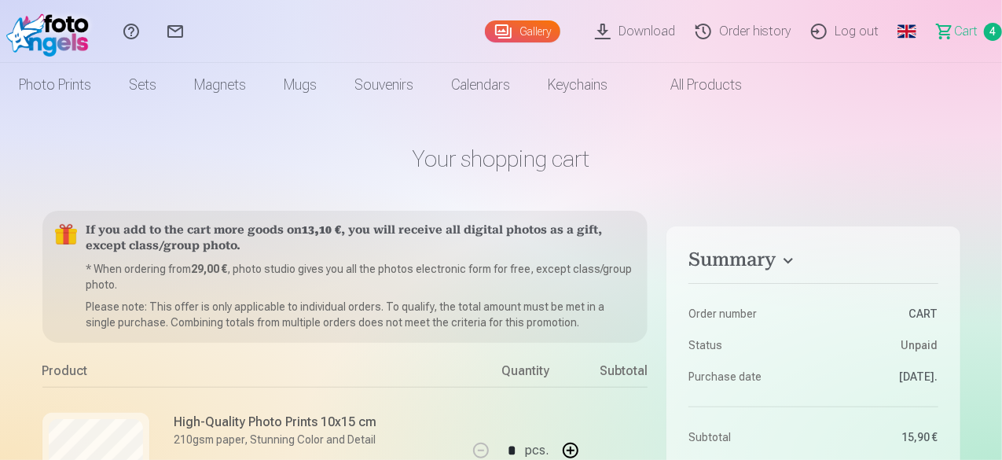
click at [485, 28] on link "Gallery" at bounding box center [522, 31] width 75 height 22
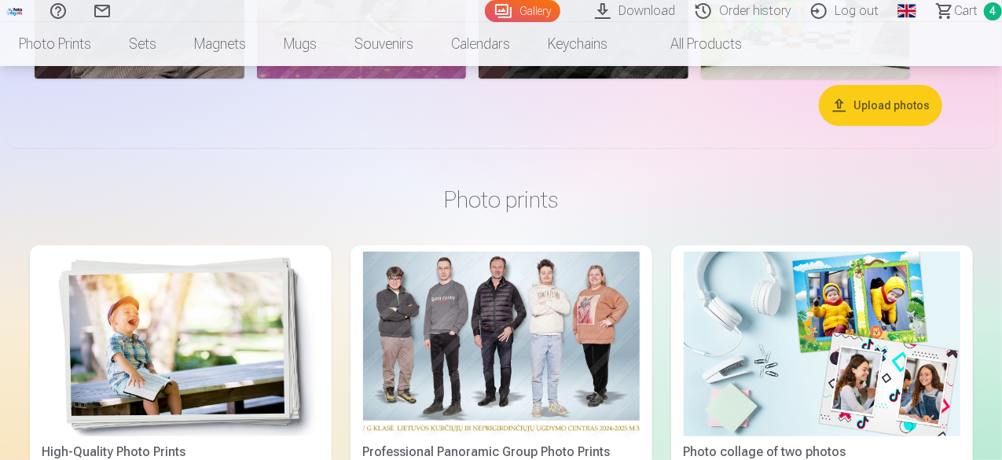
scroll to position [2907, 0]
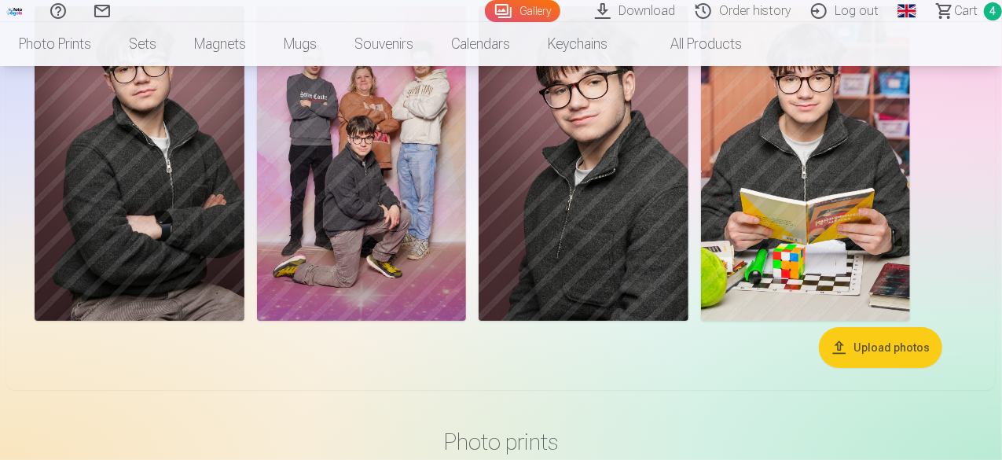
click at [954, 15] on span "Сart" at bounding box center [966, 11] width 24 height 19
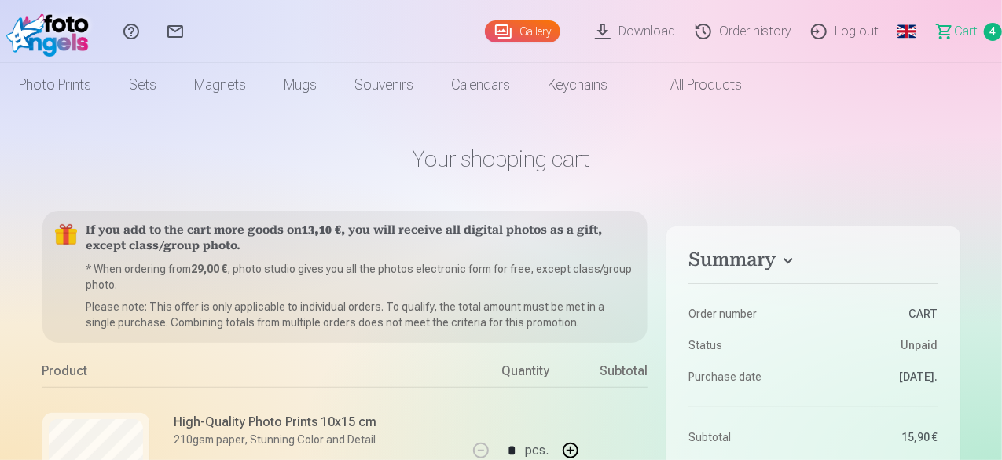
click at [485, 29] on link "Gallery" at bounding box center [522, 31] width 75 height 22
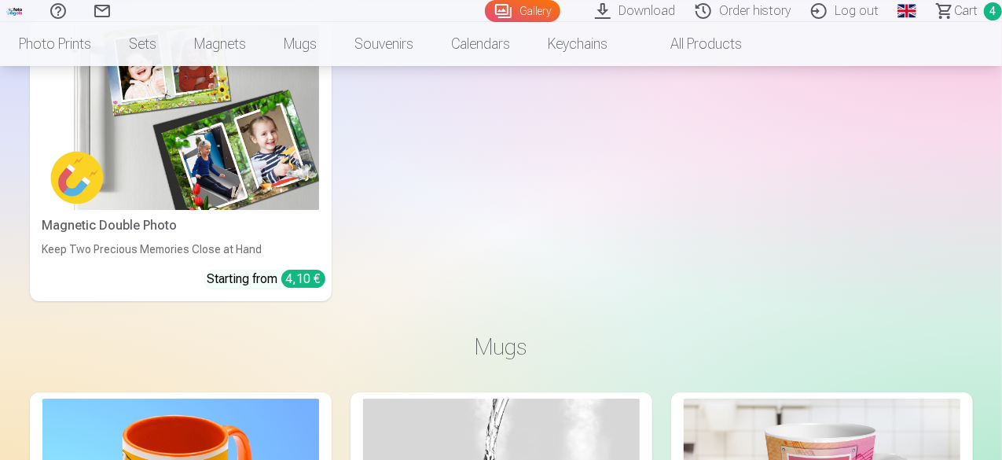
scroll to position [5421, 0]
click at [955, 10] on span "Сart" at bounding box center [966, 11] width 24 height 19
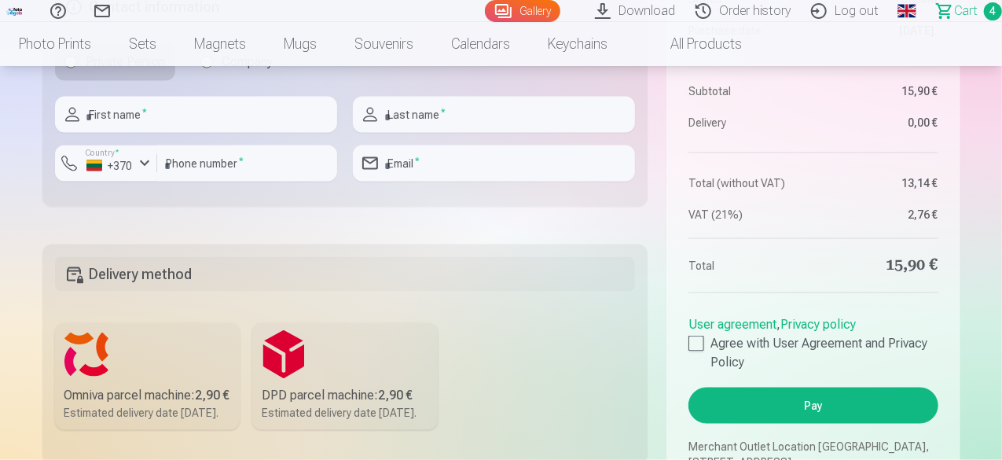
scroll to position [943, 0]
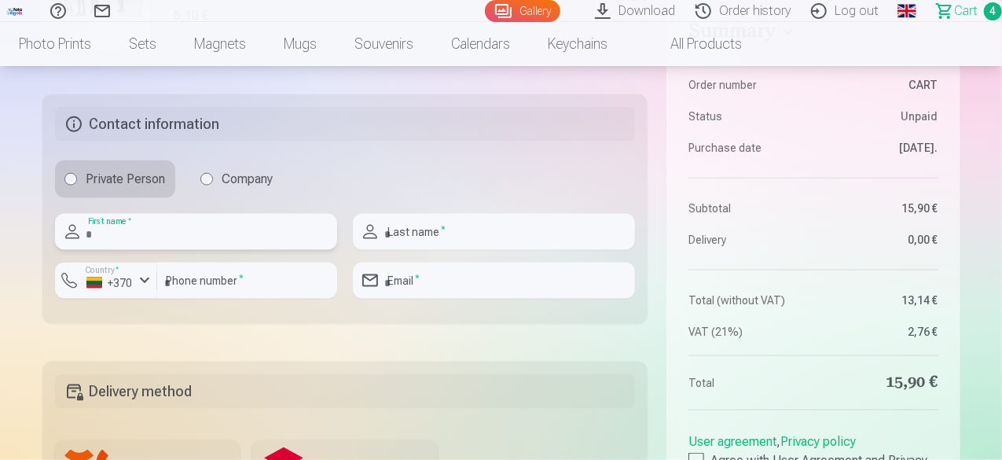
click at [137, 237] on input "text" at bounding box center [196, 232] width 282 height 36
type input "******"
type input "**********"
type input "*********"
type input "**********"
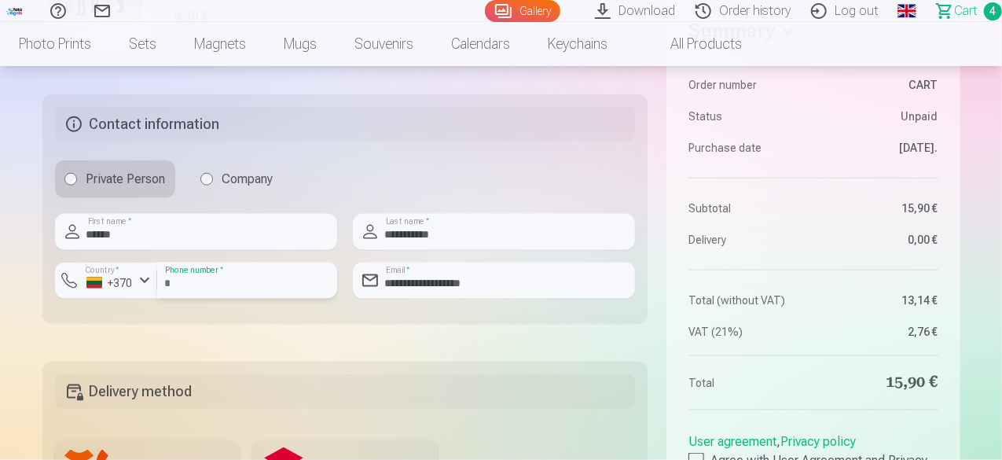
click at [168, 279] on input "*********" at bounding box center [247, 280] width 180 height 36
type input "********"
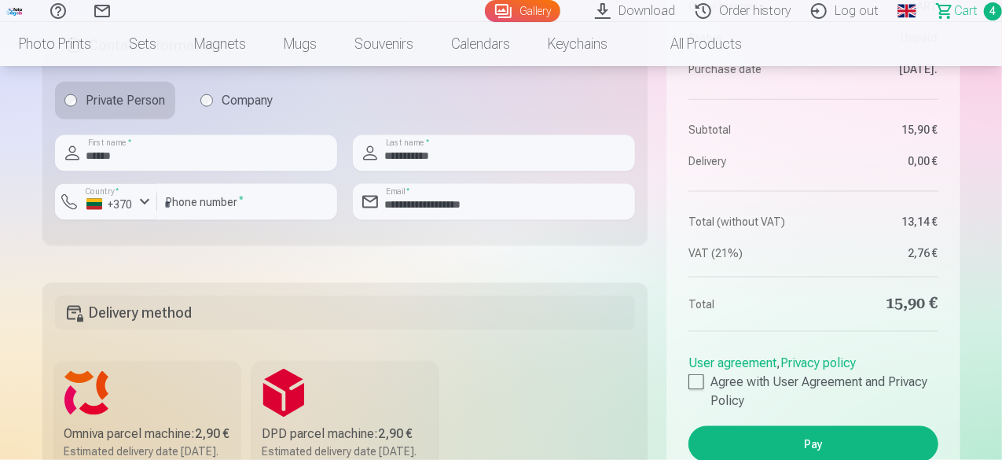
scroll to position [1179, 0]
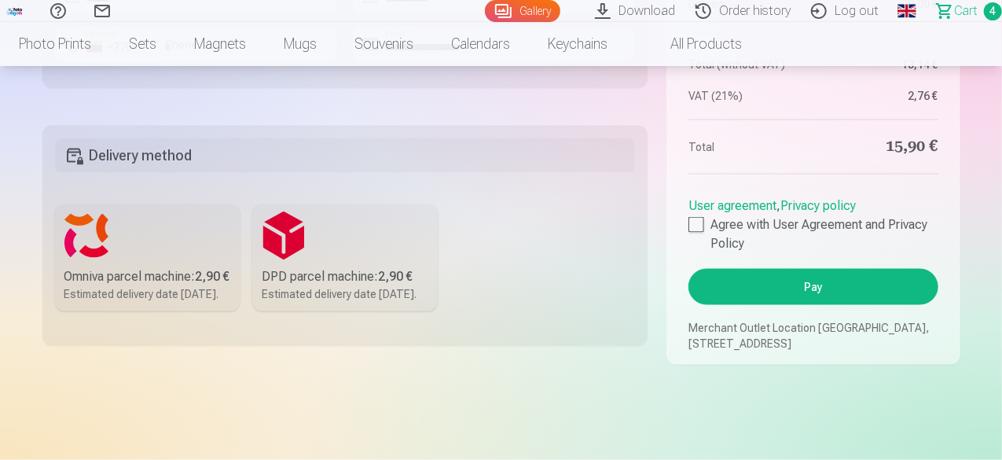
click at [101, 286] on div "Omniva parcel machine : 2,90 €" at bounding box center [147, 276] width 167 height 19
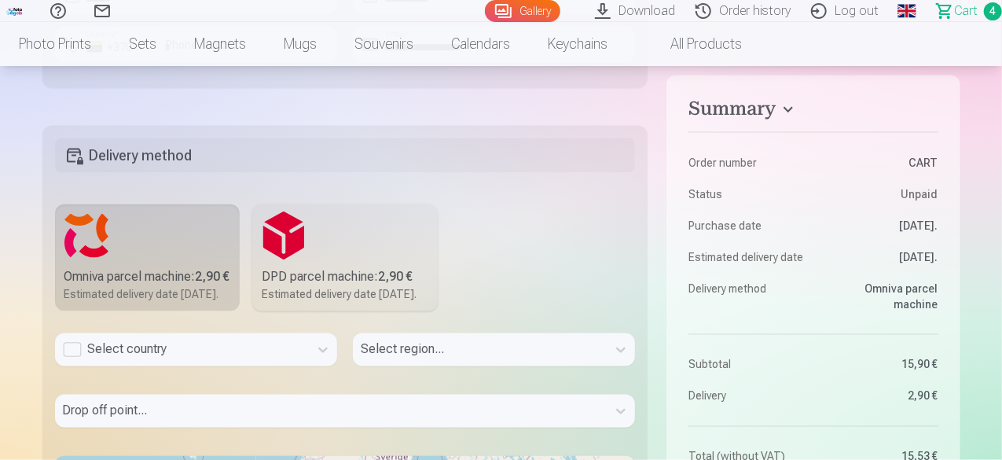
scroll to position [1336, 0]
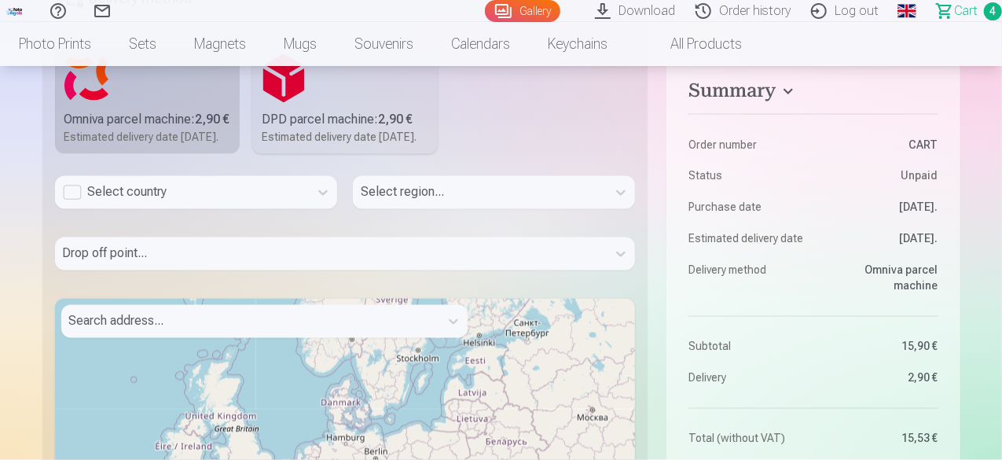
click at [70, 202] on div "Select country" at bounding box center [182, 192] width 238 height 19
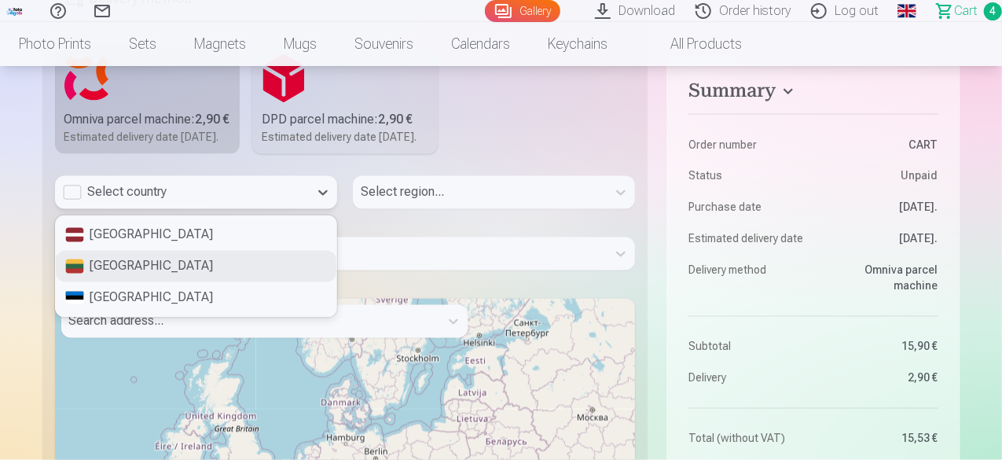
click at [130, 282] on div "[GEOGRAPHIC_DATA]" at bounding box center [196, 266] width 281 height 31
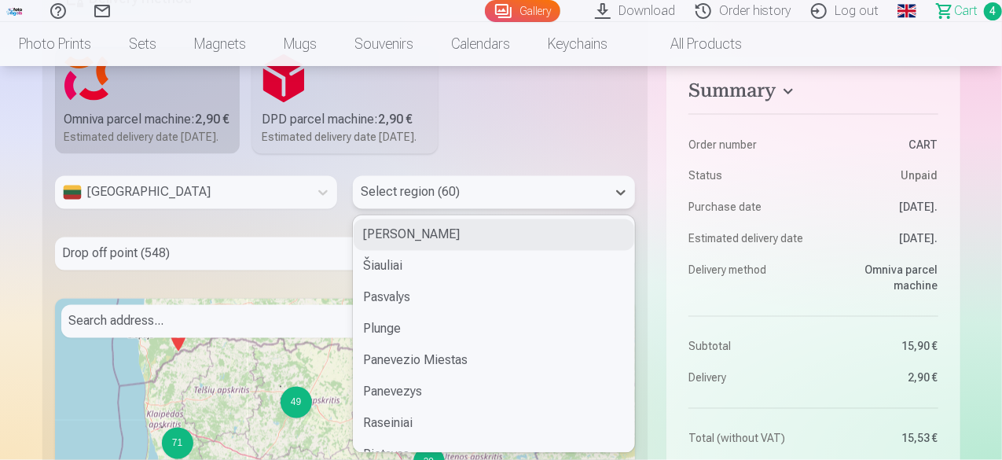
scroll to position [1368, 0]
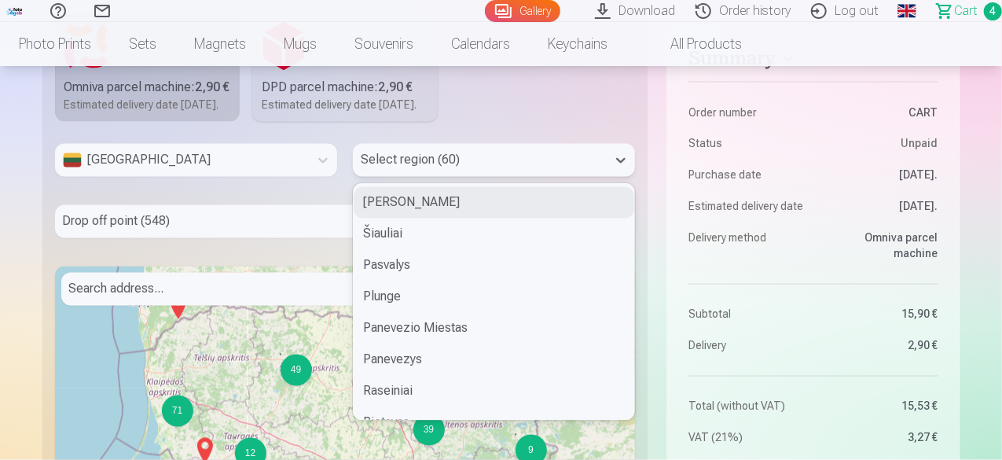
click at [422, 177] on div "60 results available. Use Up and Down to choose options, press Enter to select …" at bounding box center [494, 160] width 282 height 33
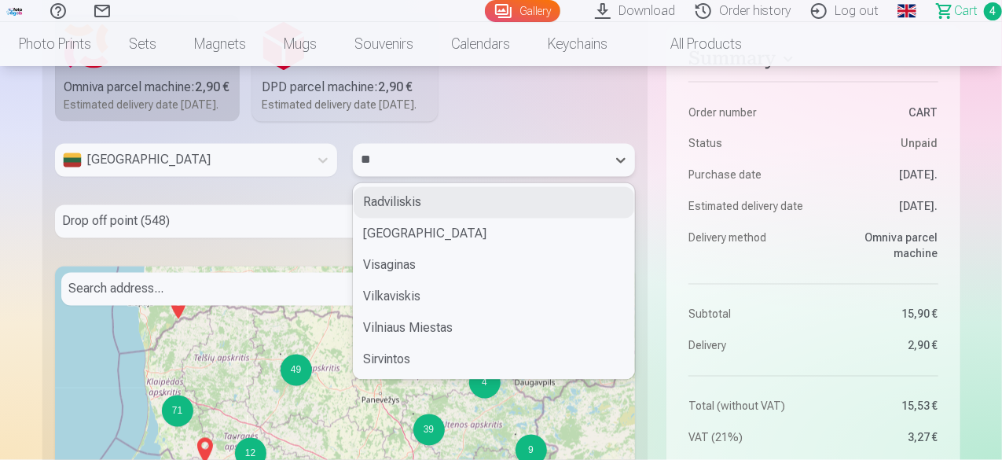
type input "***"
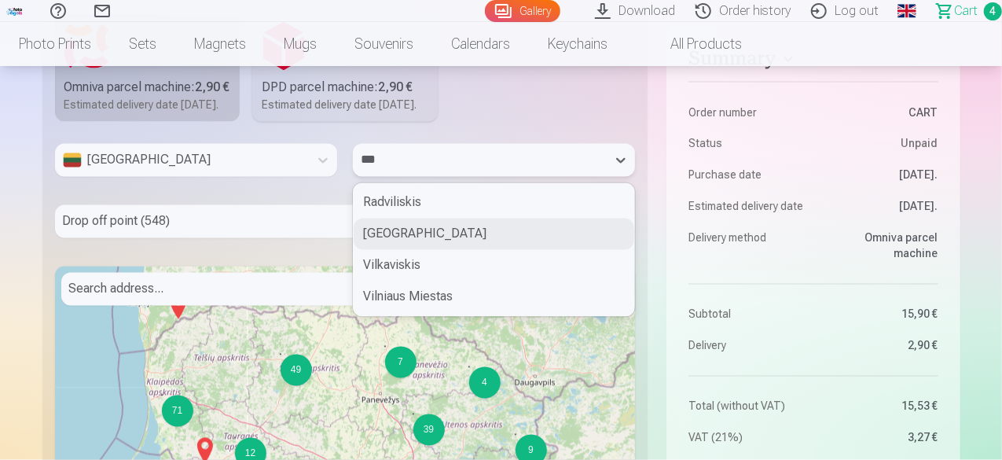
click at [398, 250] on div "[GEOGRAPHIC_DATA]" at bounding box center [494, 233] width 281 height 31
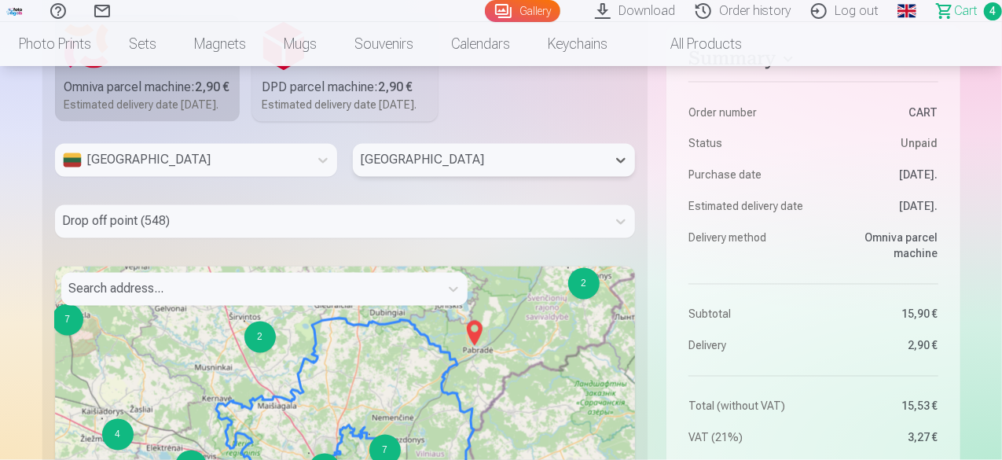
scroll to position [1429, 0]
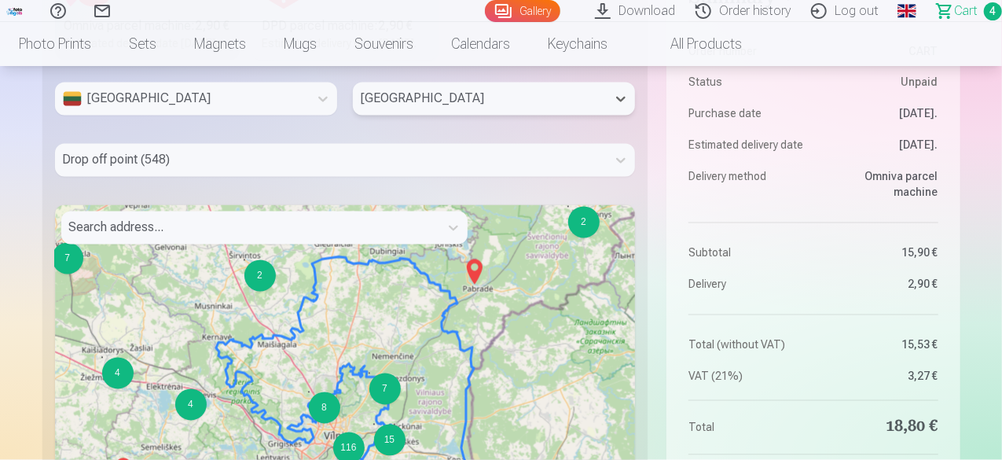
click at [200, 177] on div "Drop off point (548)" at bounding box center [345, 160] width 581 height 33
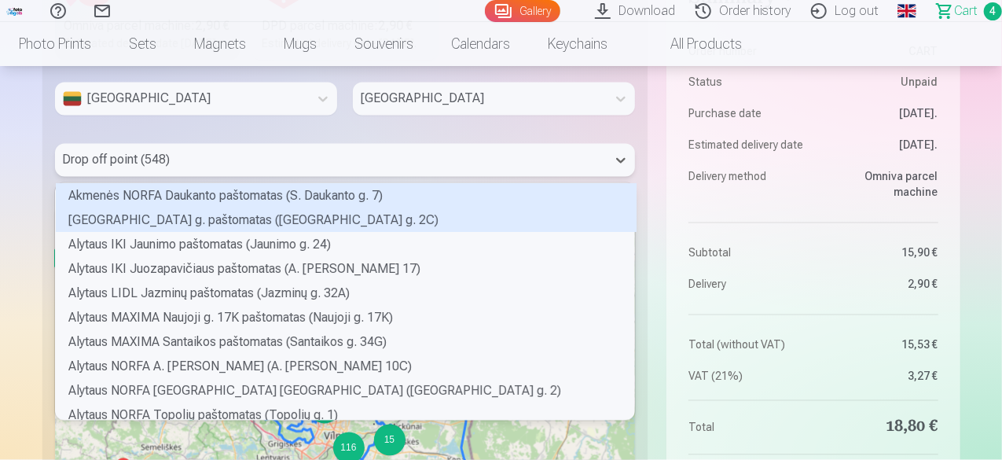
scroll to position [232, 575]
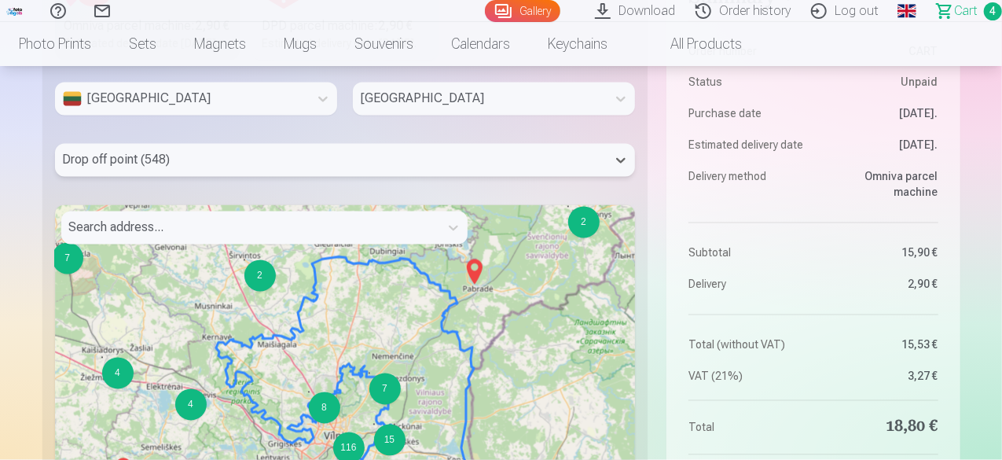
click at [184, 171] on div at bounding box center [331, 160] width 537 height 22
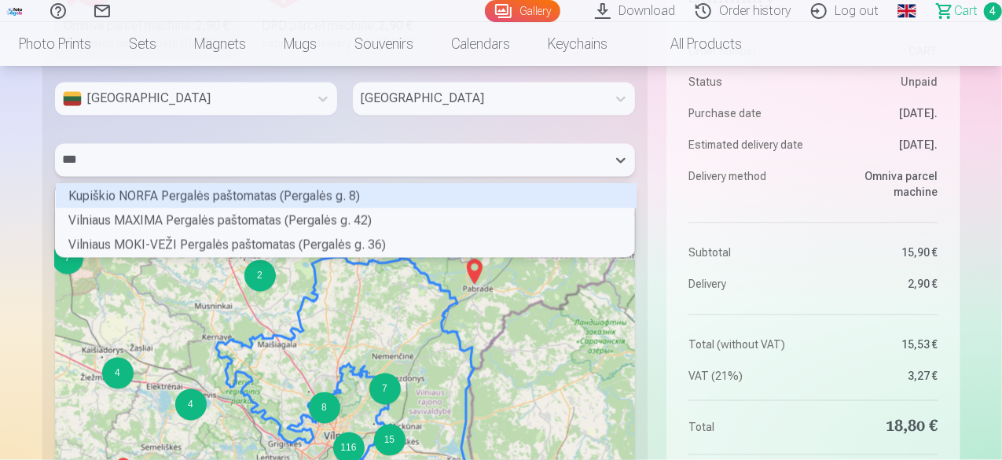
scroll to position [4, 4]
type input "*****"
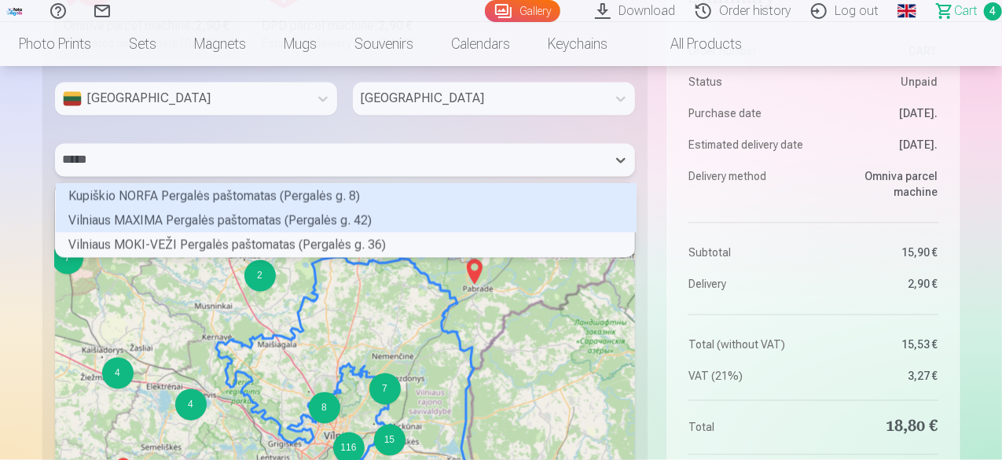
click at [176, 233] on div "Vilniaus MAXIMA Pergalės paštomatas (Pergalės g. 42)" at bounding box center [346, 220] width 581 height 24
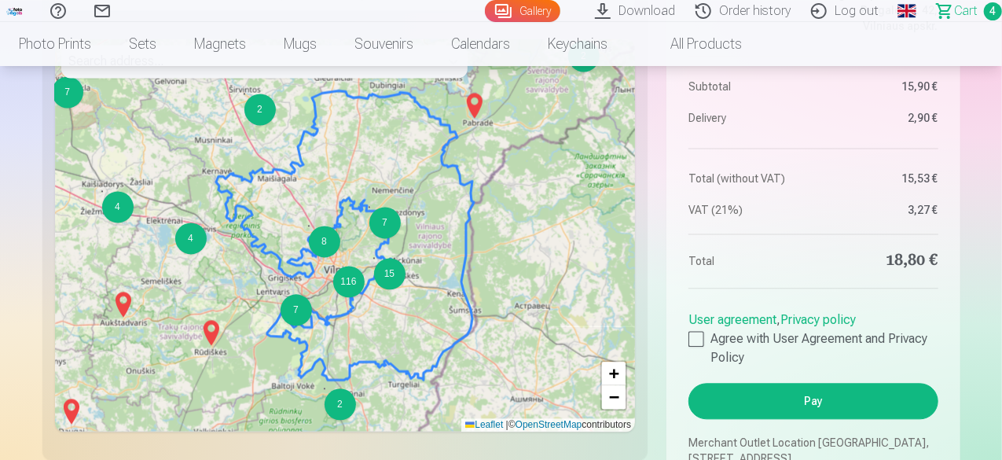
scroll to position [1586, 0]
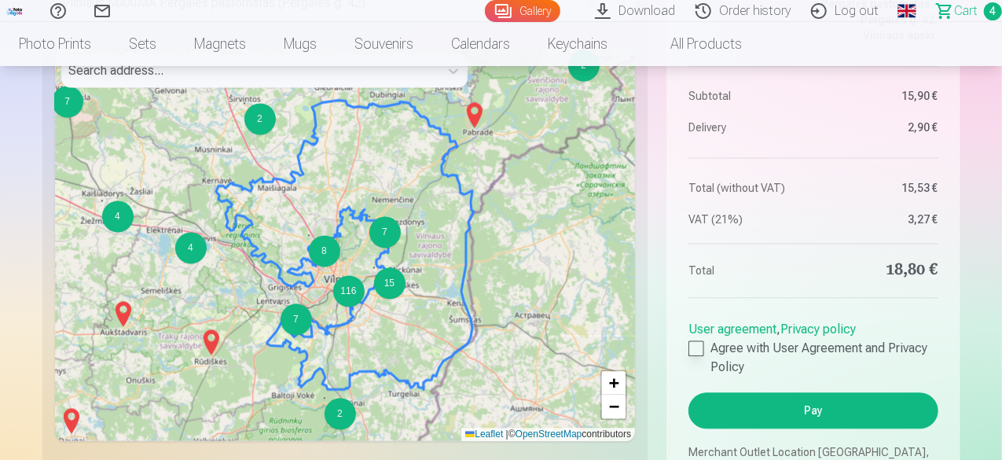
click at [695, 356] on div at bounding box center [696, 348] width 16 height 16
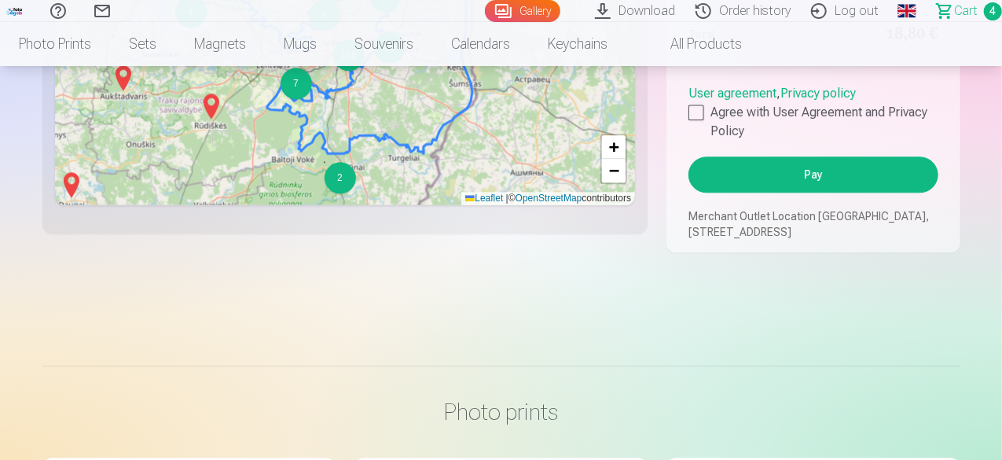
click at [841, 193] on button "Pay" at bounding box center [812, 174] width 249 height 36
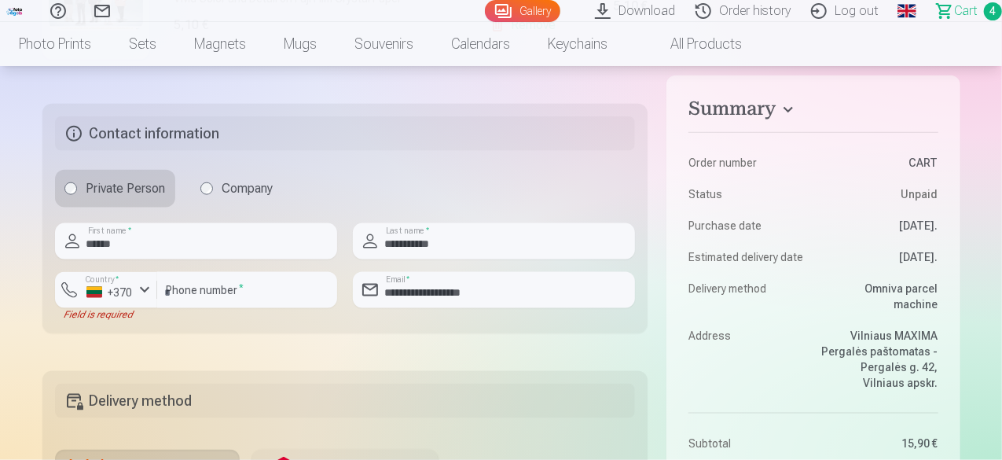
scroll to position [1021, 0]
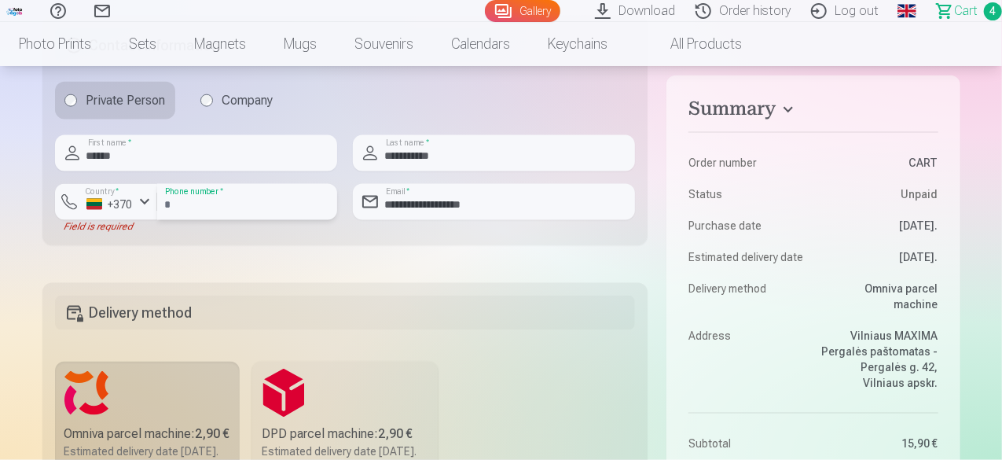
click at [179, 205] on input "********" at bounding box center [247, 202] width 180 height 36
type input "*********"
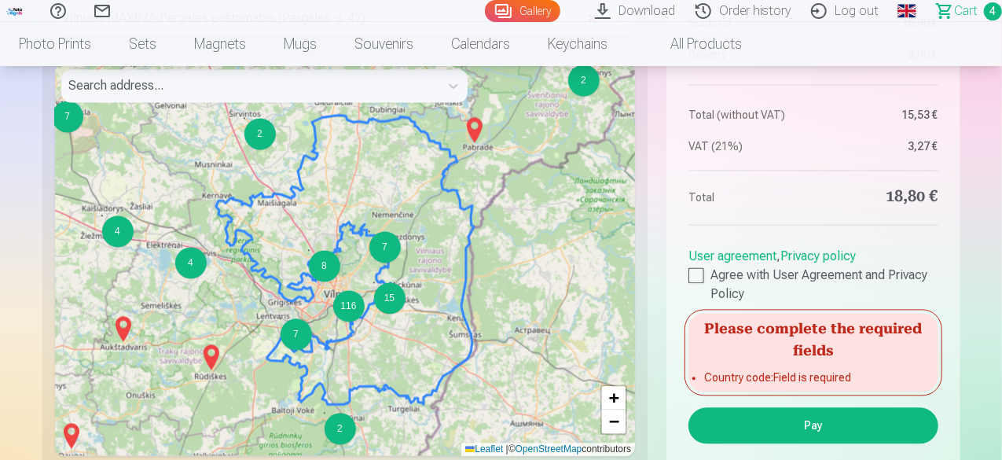
scroll to position [1650, 0]
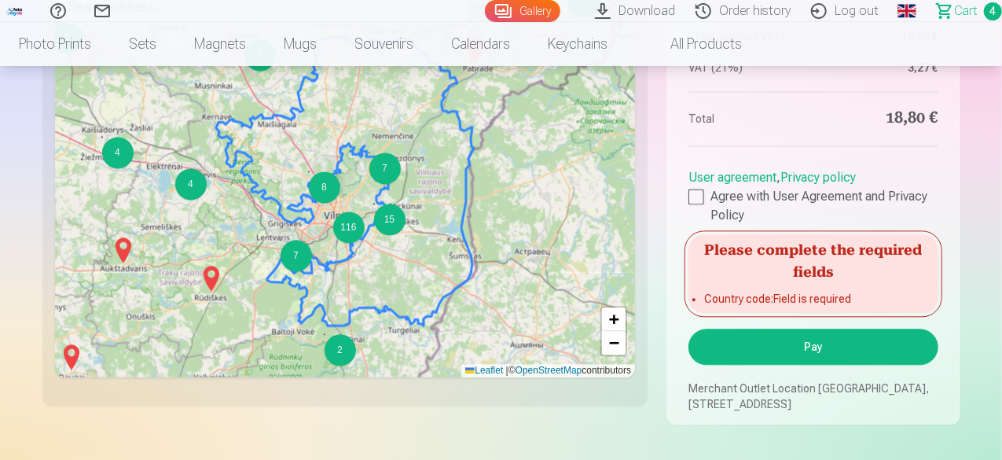
click at [840, 365] on button "Pay" at bounding box center [812, 346] width 249 height 36
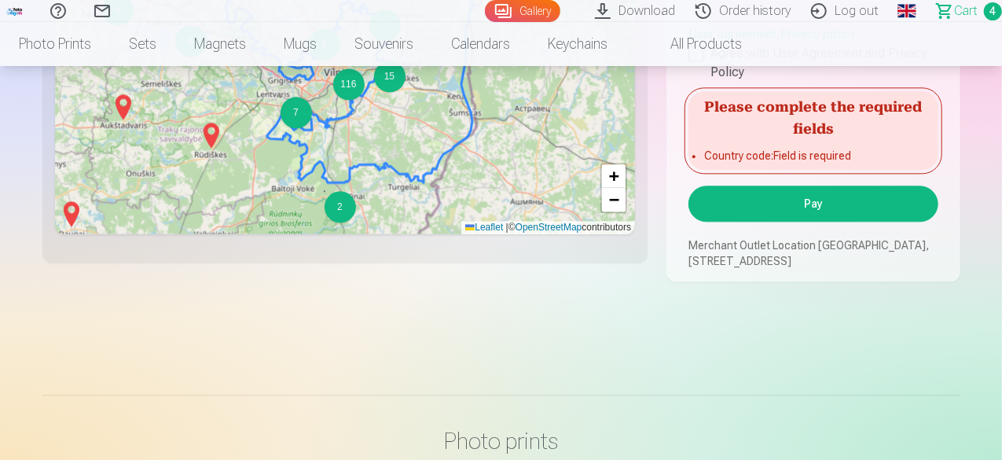
scroll to position [1807, 0]
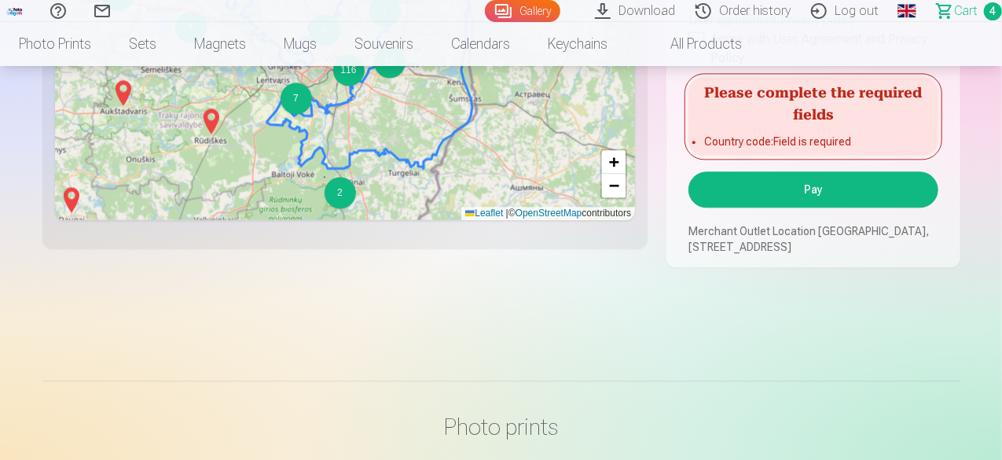
click at [806, 207] on button "Pay" at bounding box center [812, 189] width 249 height 36
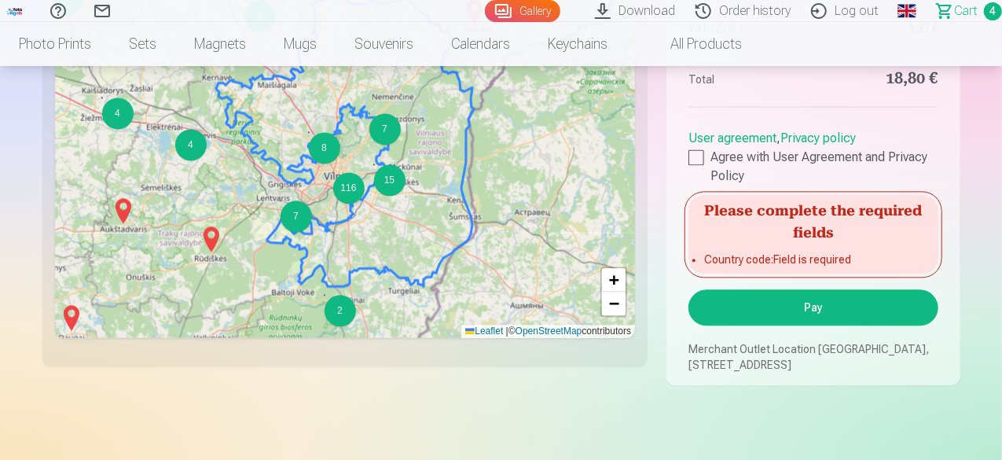
scroll to position [1729, 0]
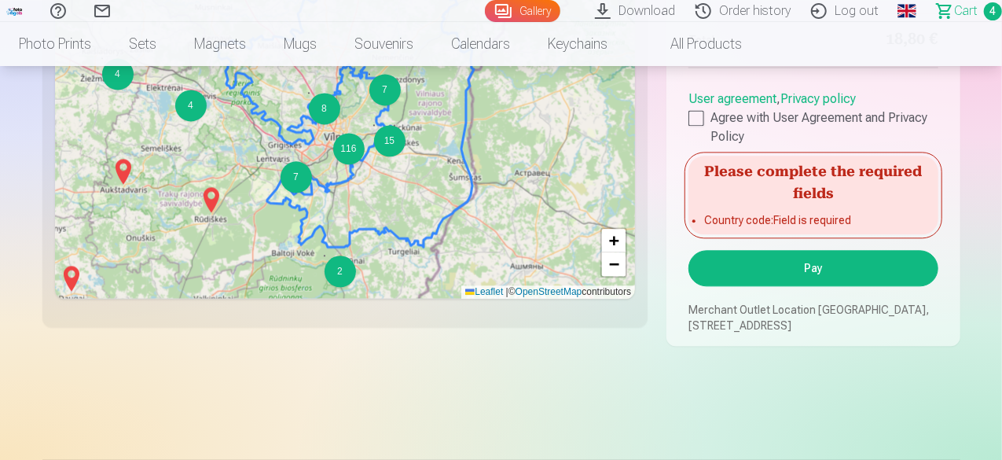
click at [813, 286] on button "Pay" at bounding box center [812, 268] width 249 height 36
click at [814, 286] on button "Pay" at bounding box center [812, 268] width 249 height 36
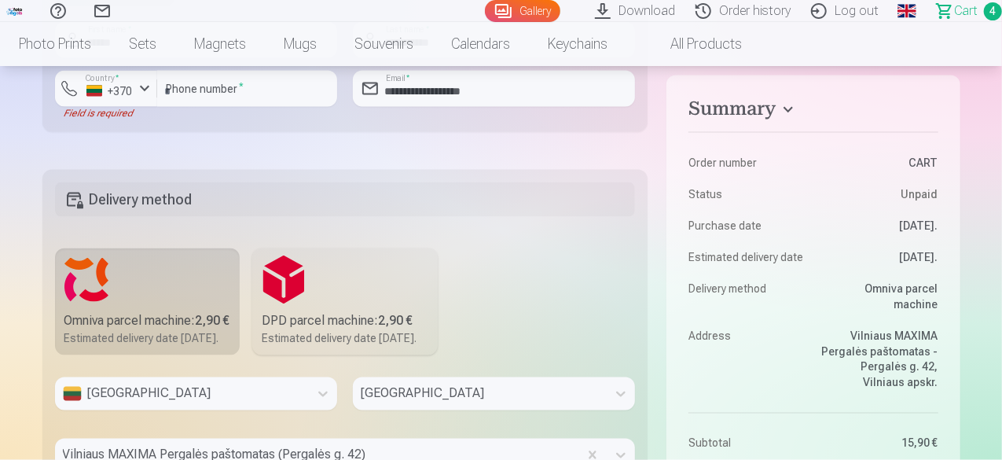
scroll to position [1021, 0]
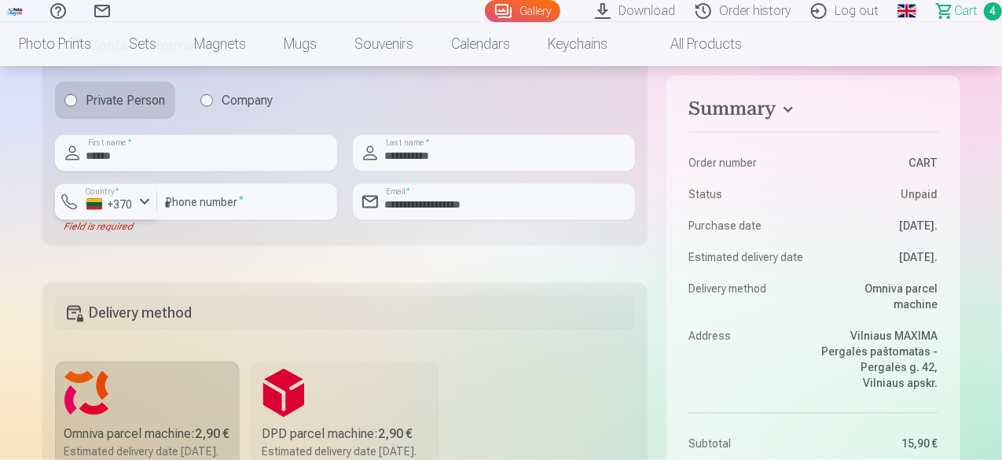
click at [145, 205] on div "button" at bounding box center [144, 202] width 19 height 19
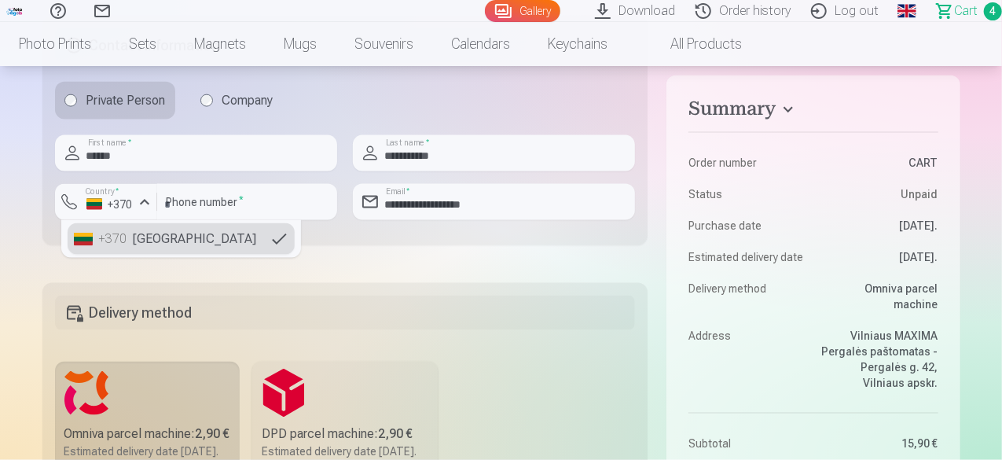
click at [154, 243] on li "+370 [GEOGRAPHIC_DATA]" at bounding box center [181, 238] width 227 height 31
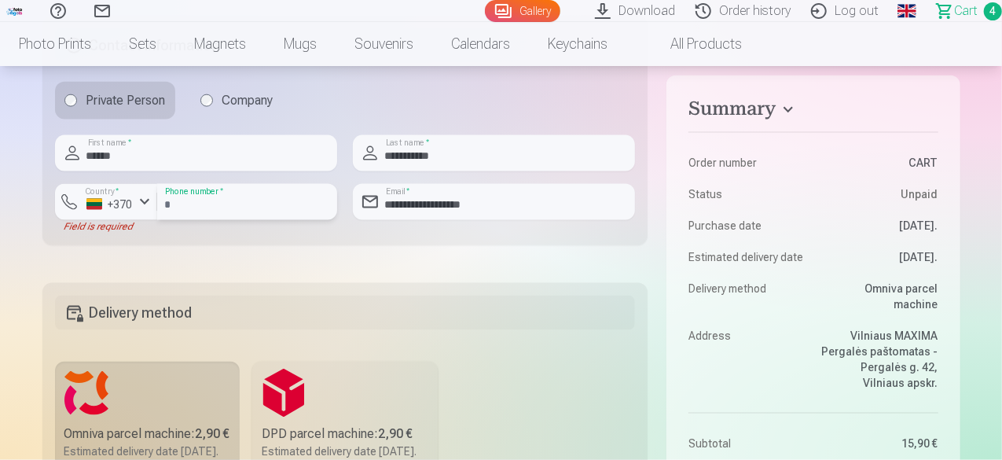
click at [174, 206] on input "*********" at bounding box center [247, 202] width 180 height 36
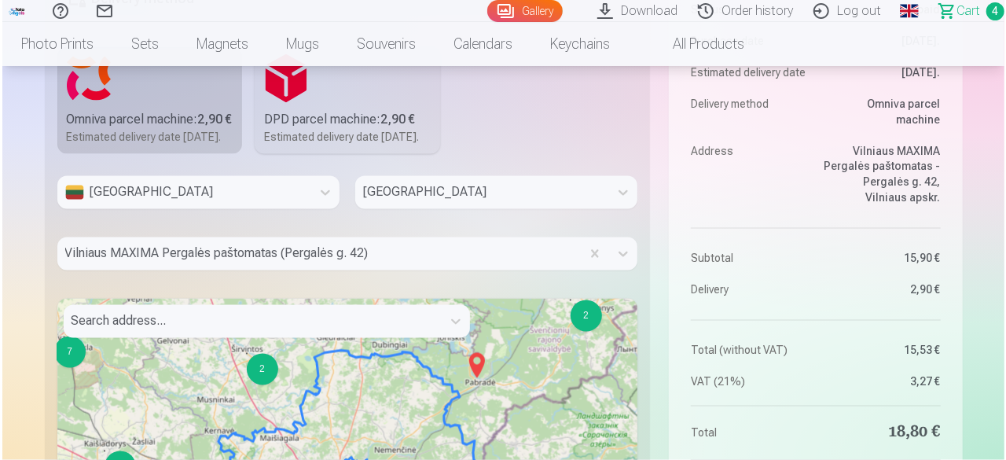
scroll to position [1729, 0]
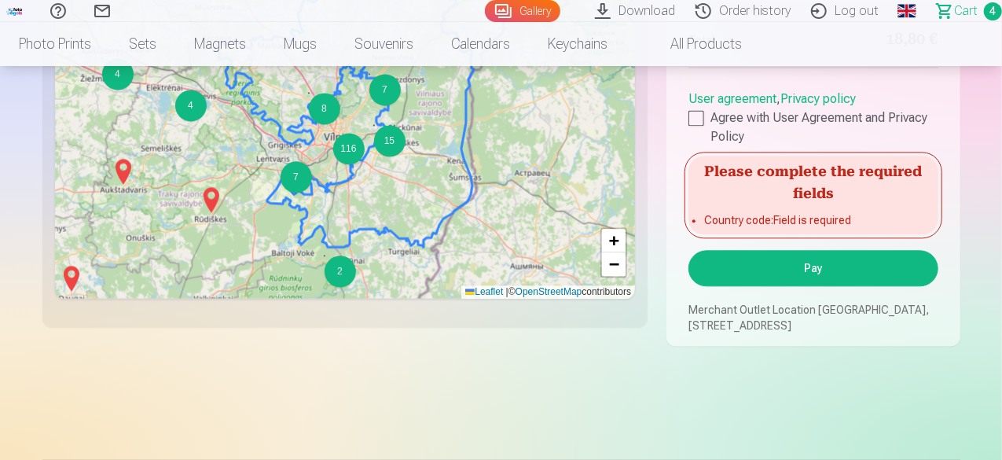
click at [753, 286] on button "Pay" at bounding box center [812, 268] width 249 height 36
